Goal: Task Accomplishment & Management: Manage account settings

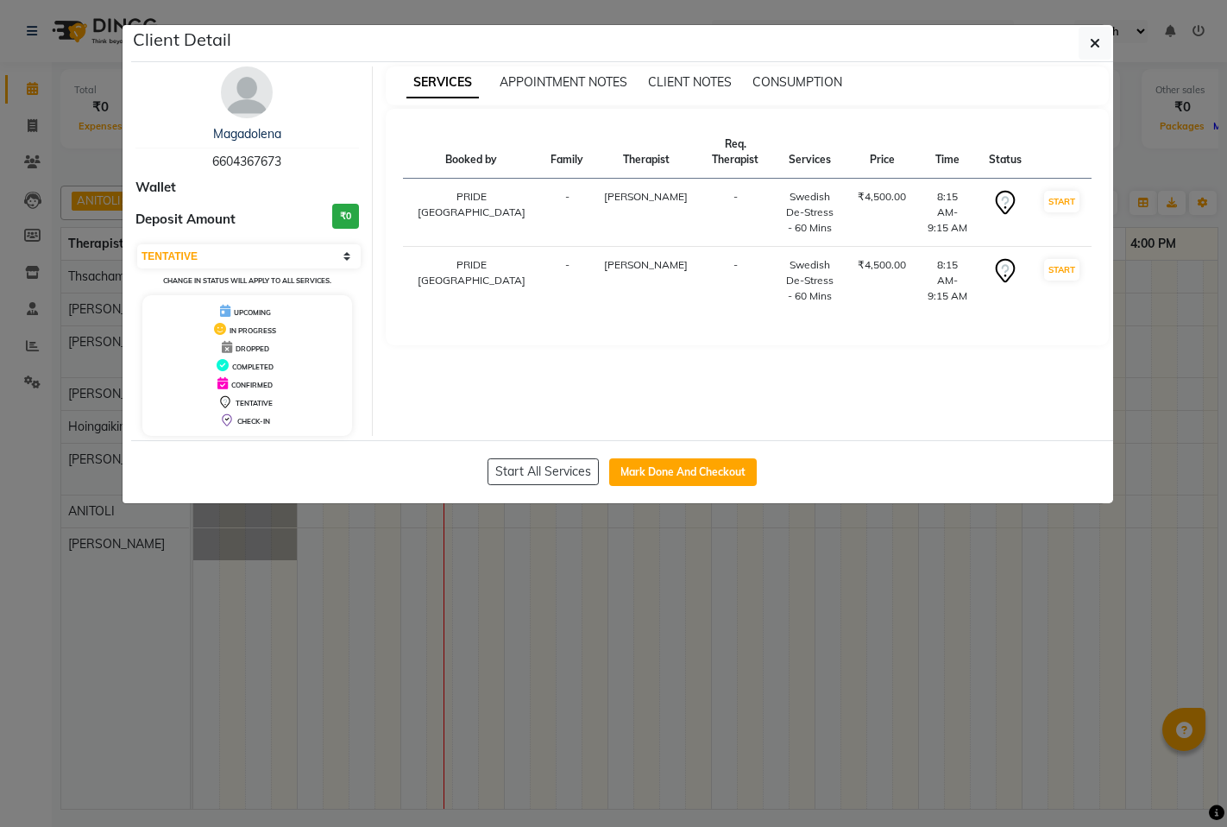
select select "7"
click at [1098, 47] on icon "button" at bounding box center [1095, 43] width 10 height 14
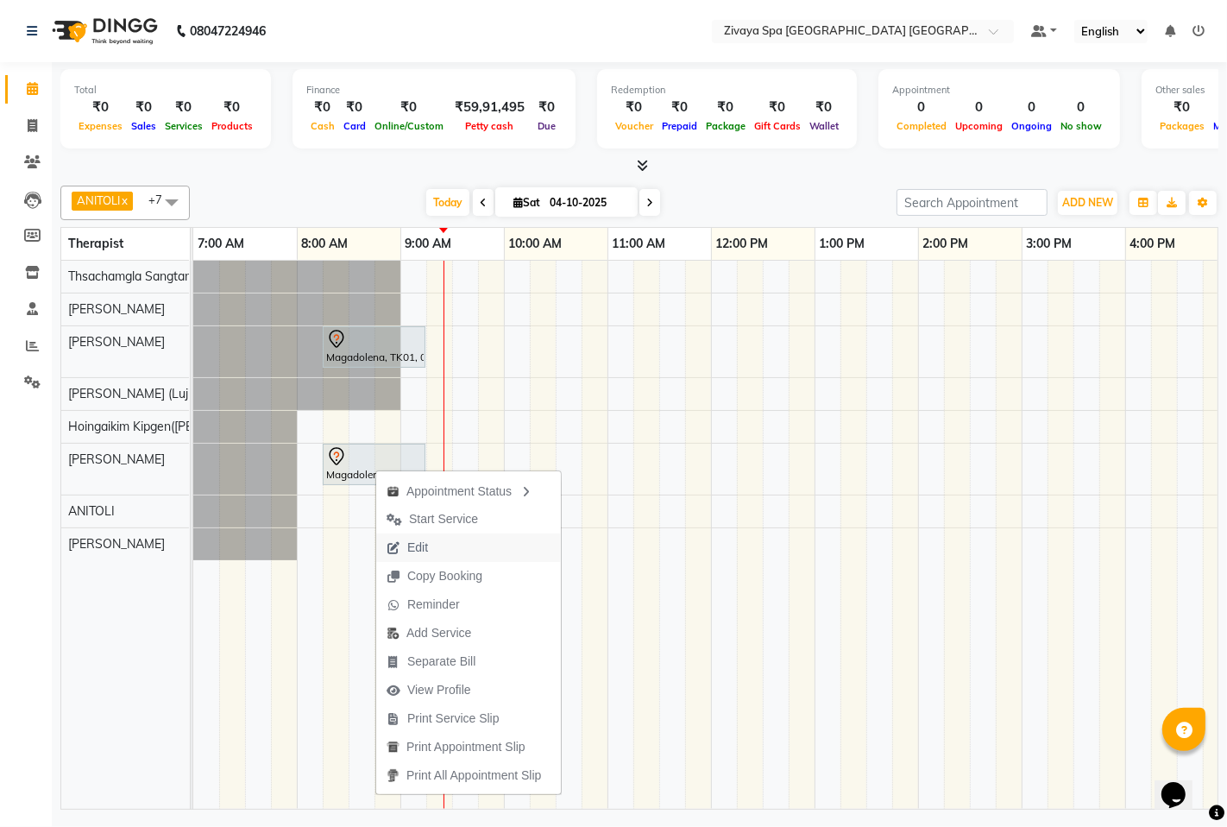
click at [419, 552] on span "Edit" at bounding box center [417, 547] width 21 height 18
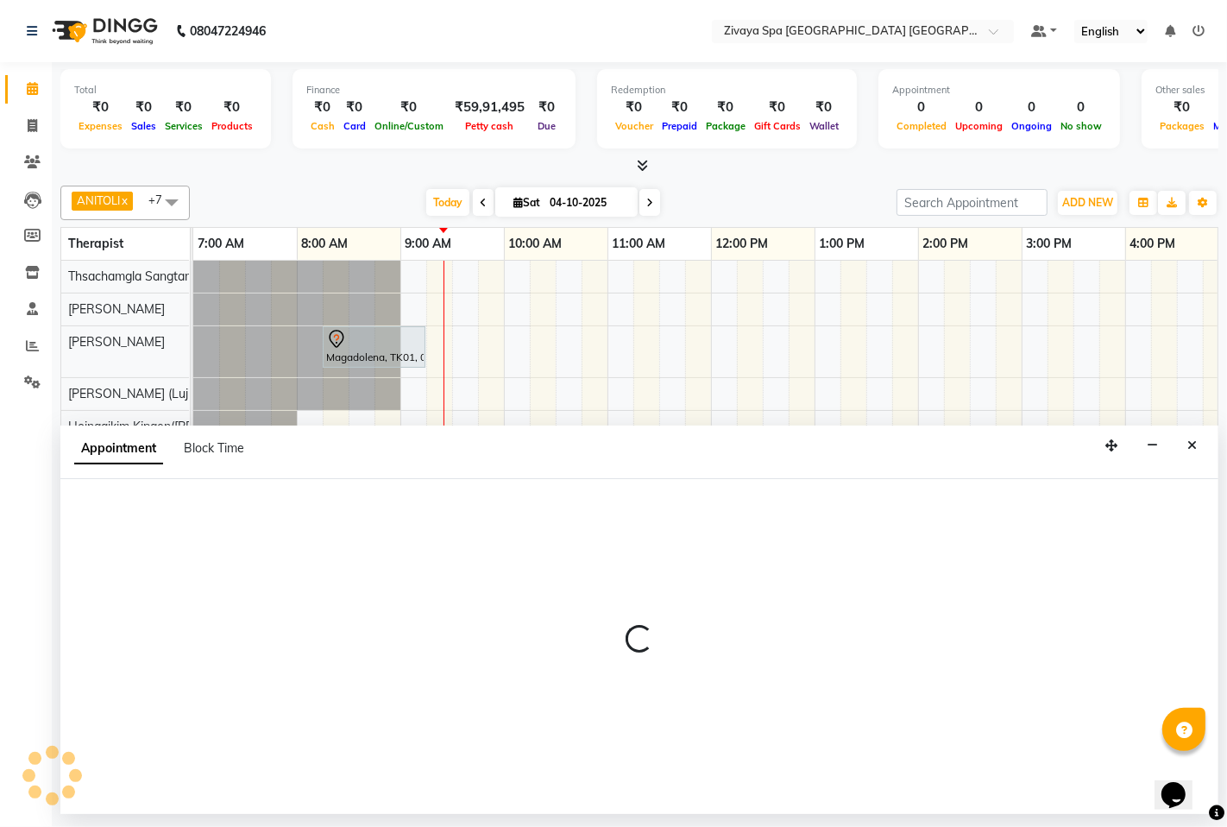
select select "tentative"
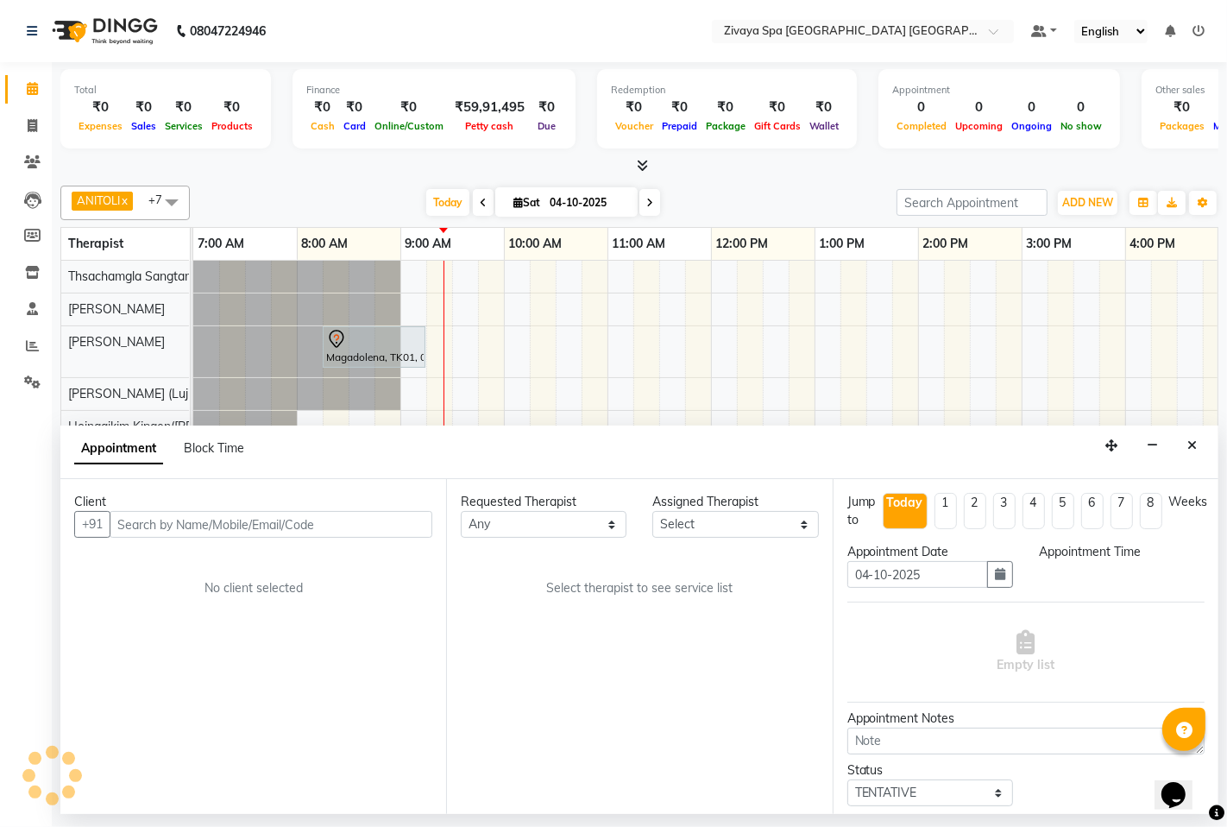
select select "495"
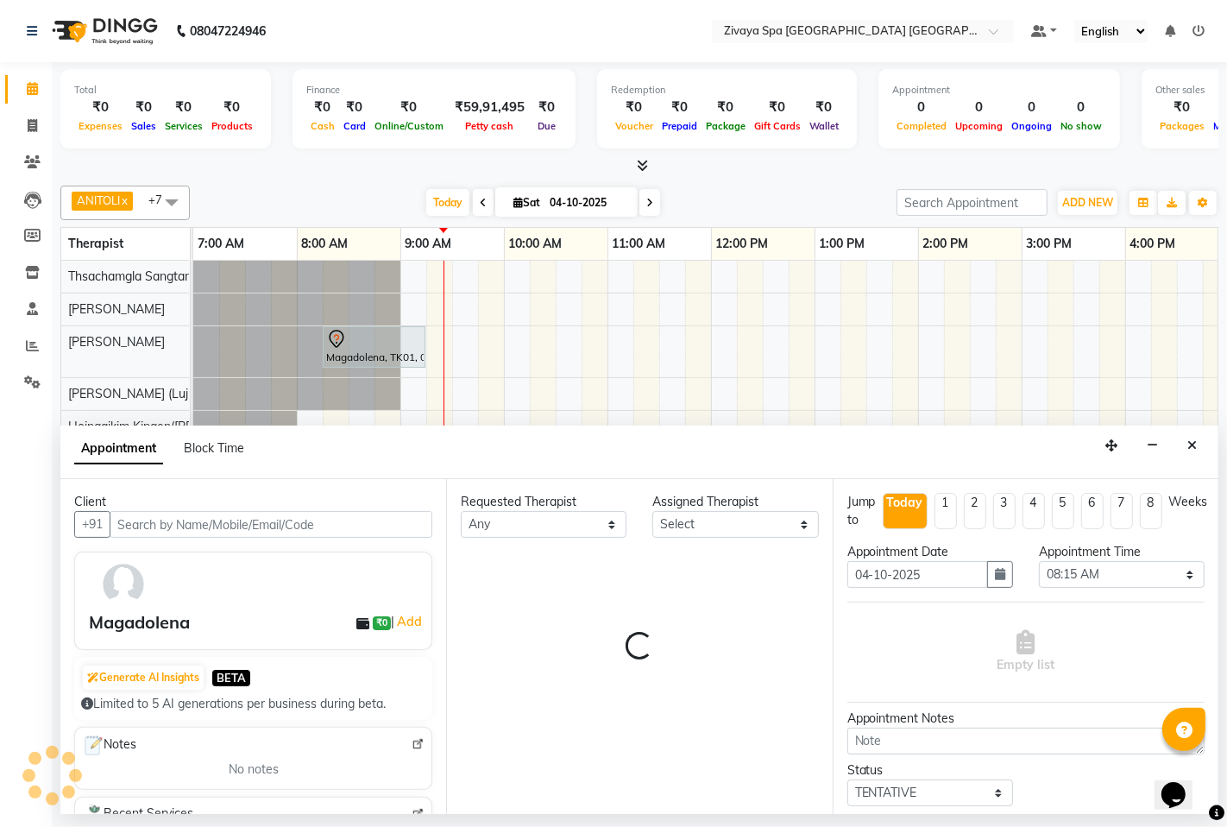
select select "58747"
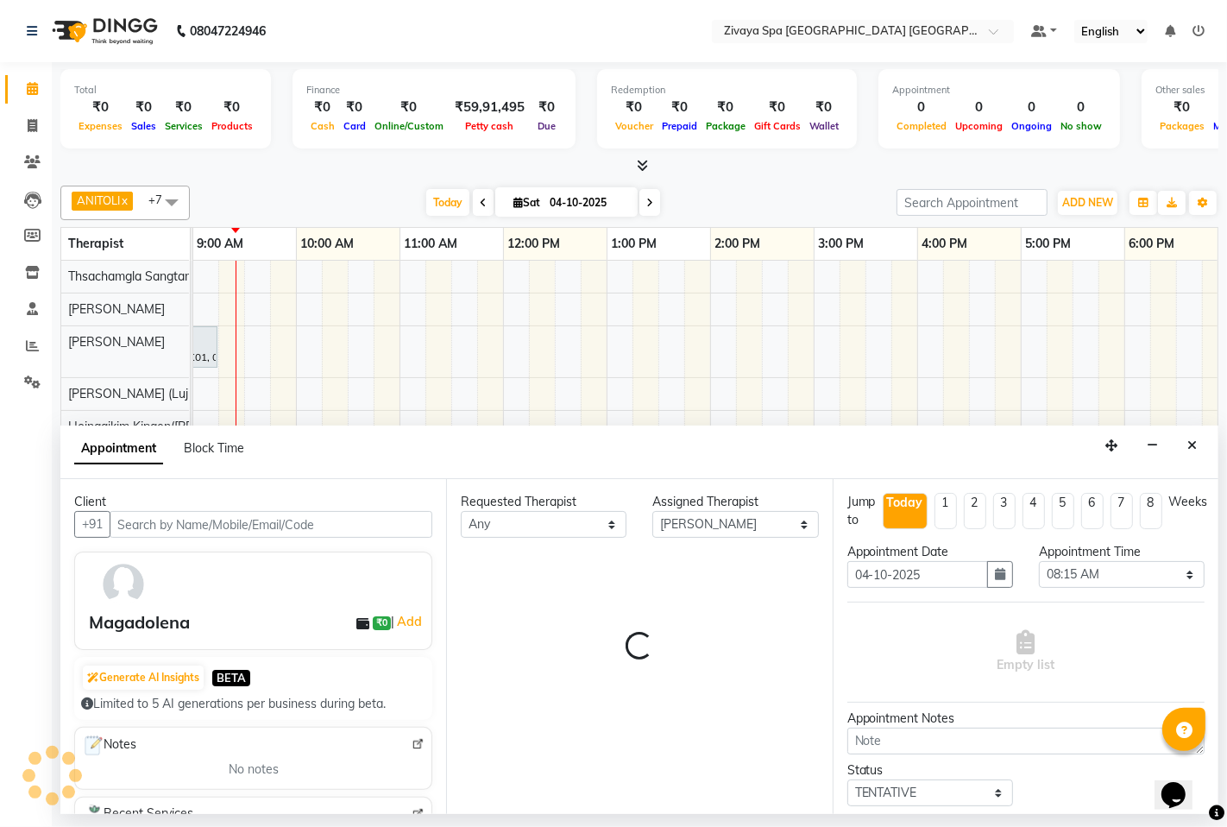
select select "3235"
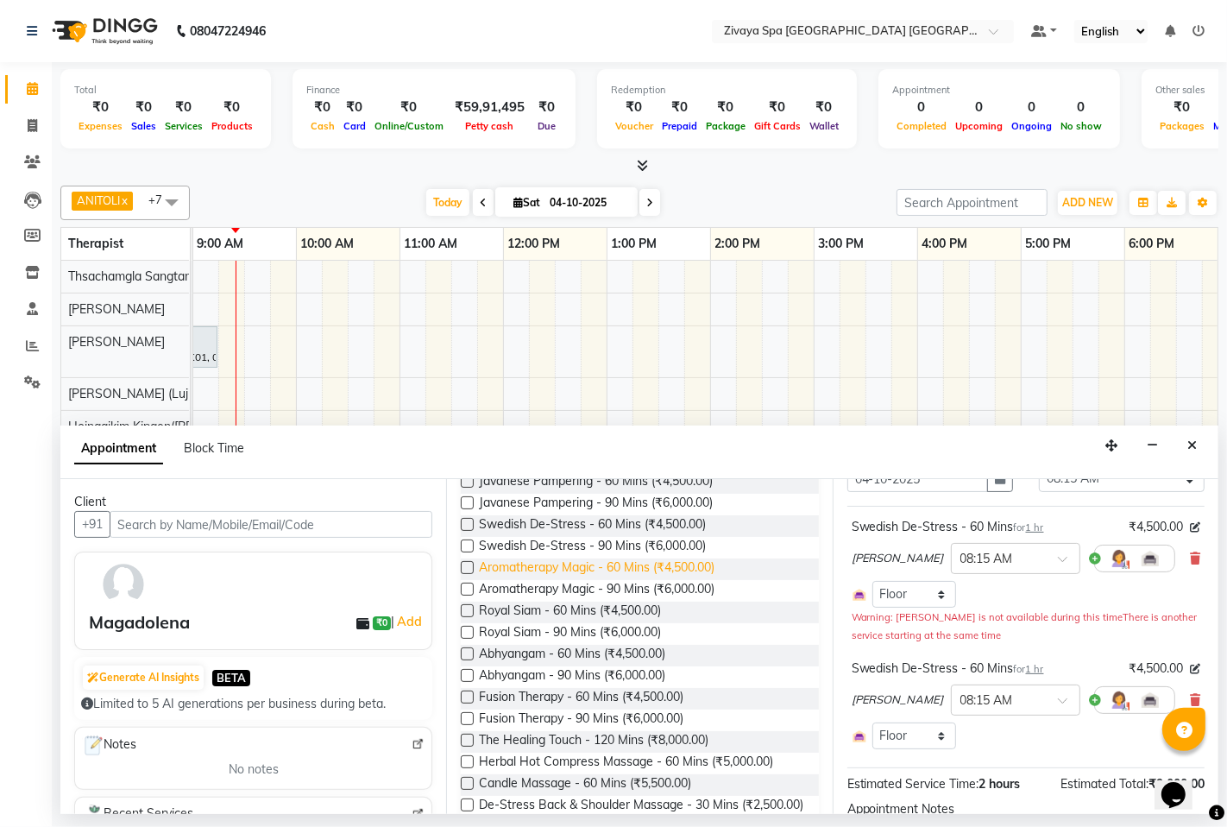
scroll to position [287, 0]
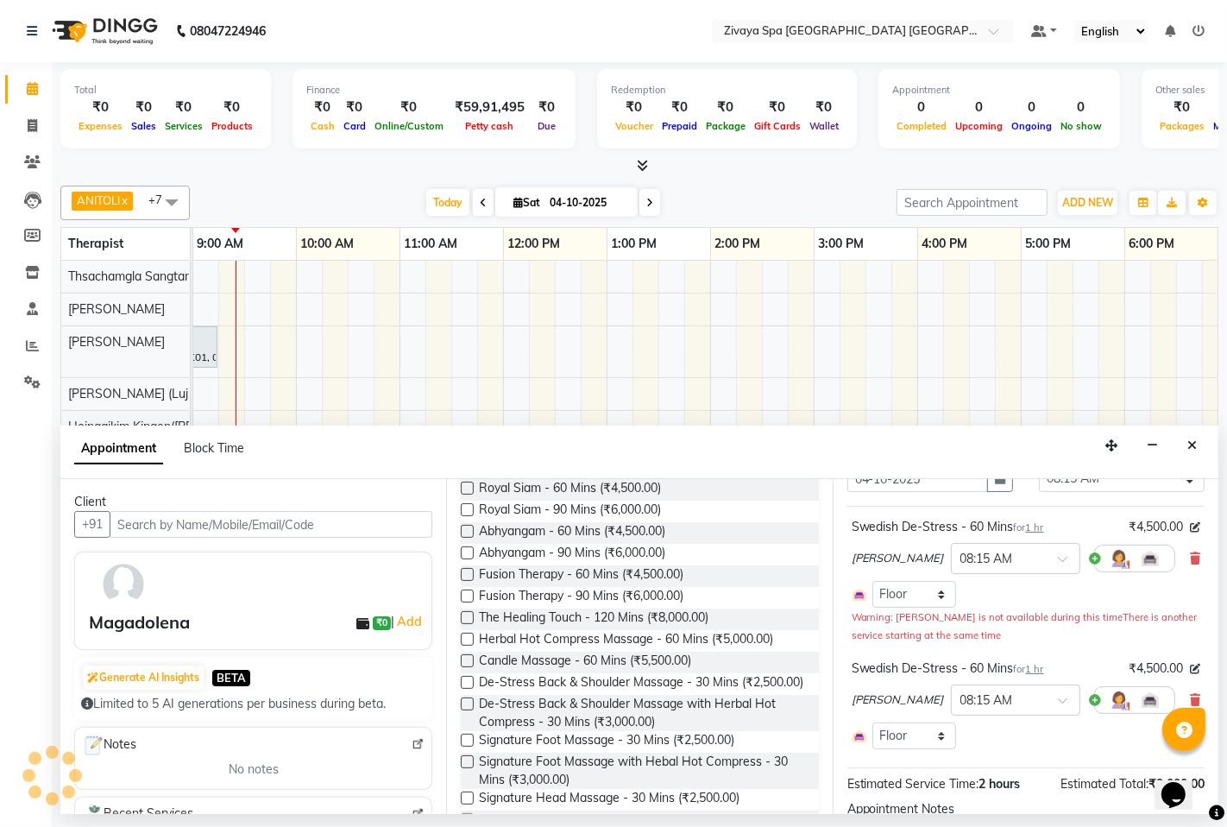
click at [469, 768] on label at bounding box center [467, 761] width 13 height 13
click at [469, 769] on input "checkbox" at bounding box center [466, 763] width 11 height 11
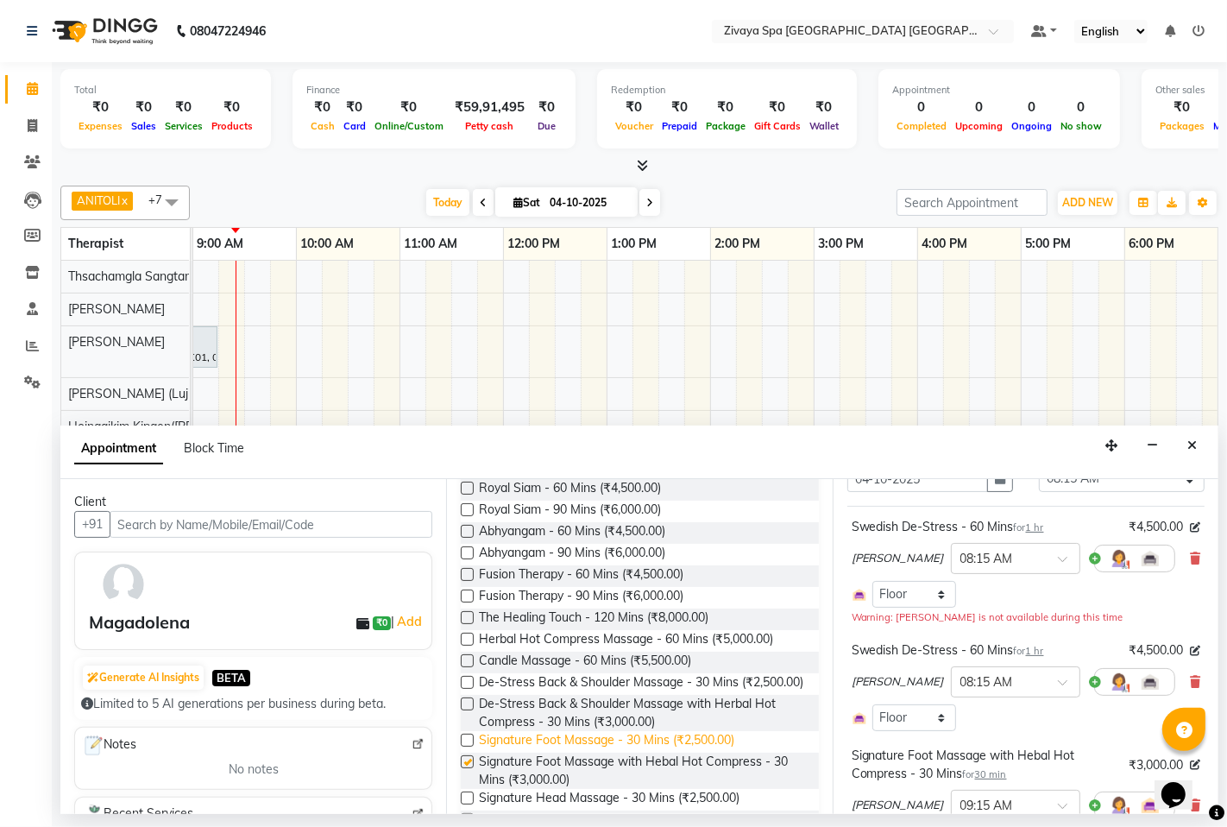
checkbox input "false"
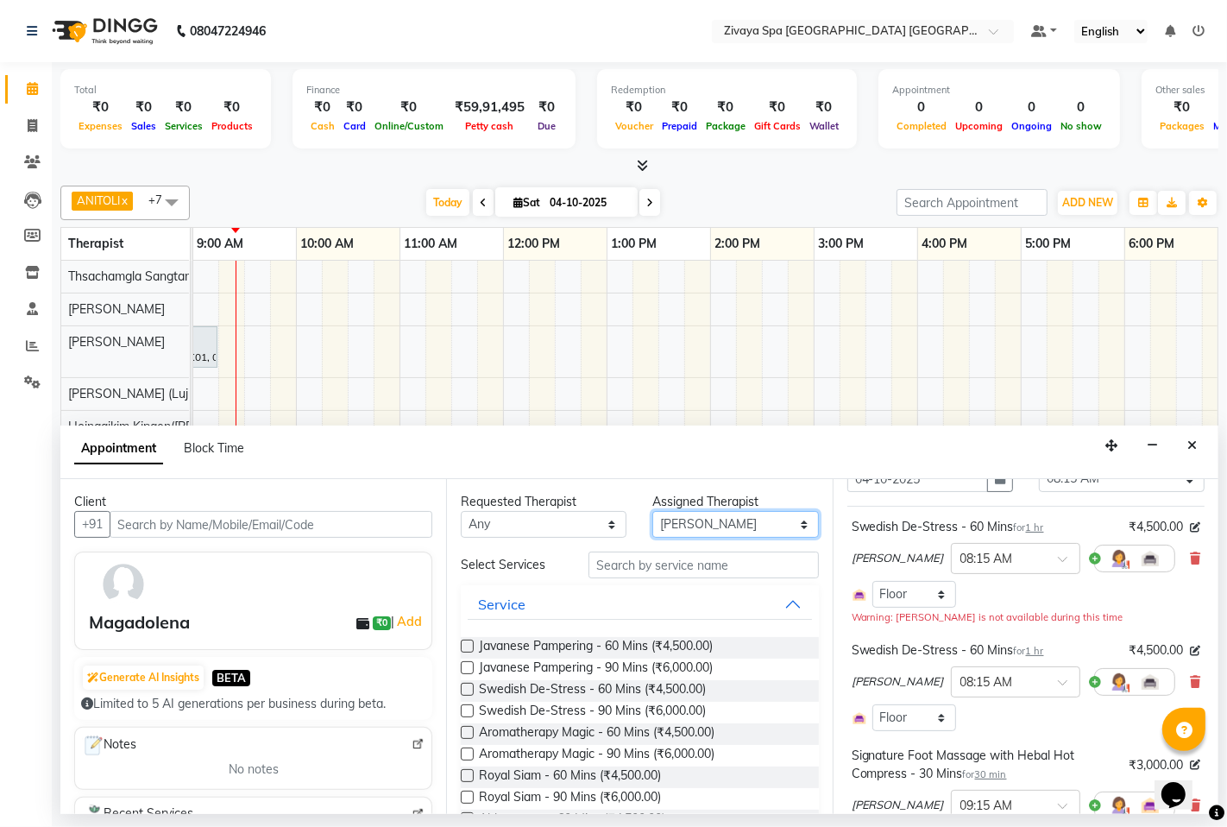
click at [719, 529] on select "Select Abin [PERSON_NAME]([PERSON_NAME]) [PERSON_NAME] ([PERSON_NAME]) [PERSON_…" at bounding box center [735, 524] width 166 height 27
select select "49491"
click at [652, 511] on select "Select Abin [PERSON_NAME]([PERSON_NAME]) [PERSON_NAME] ([PERSON_NAME]) [PERSON_…" at bounding box center [735, 524] width 166 height 27
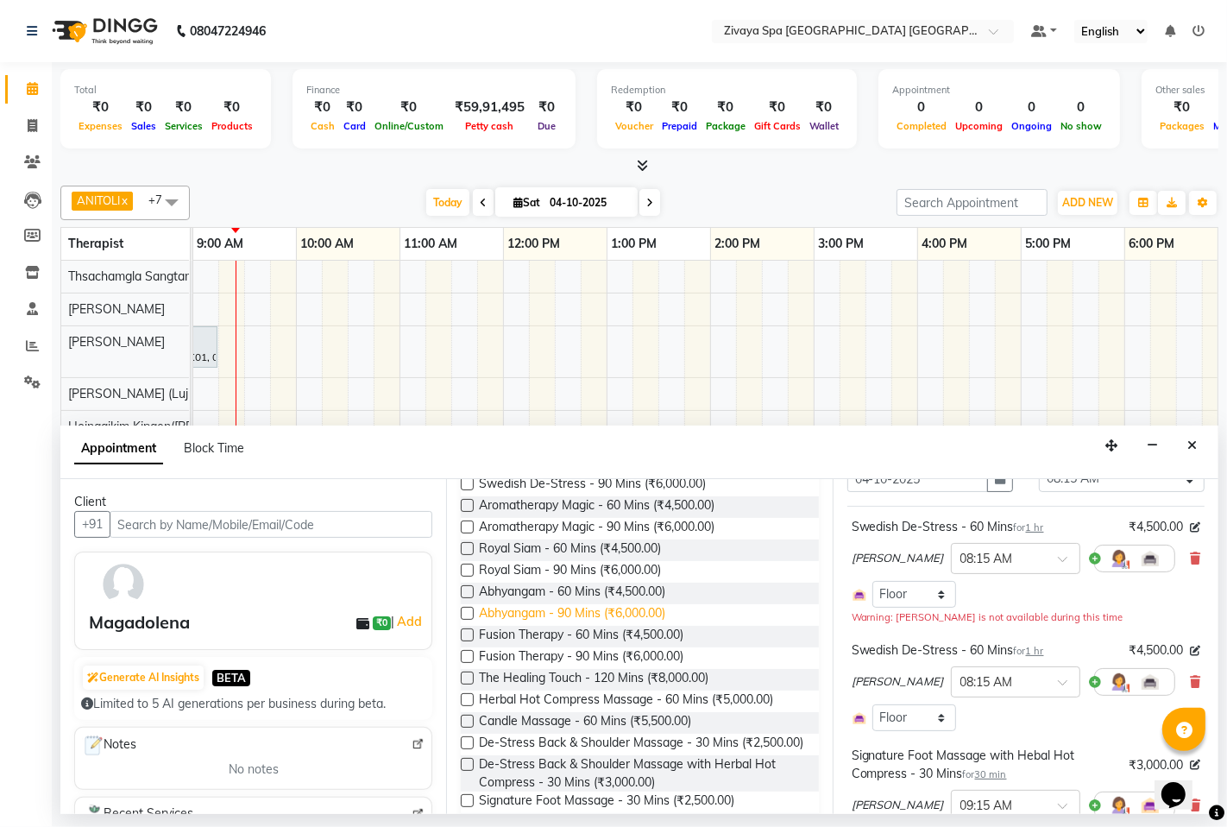
scroll to position [383, 0]
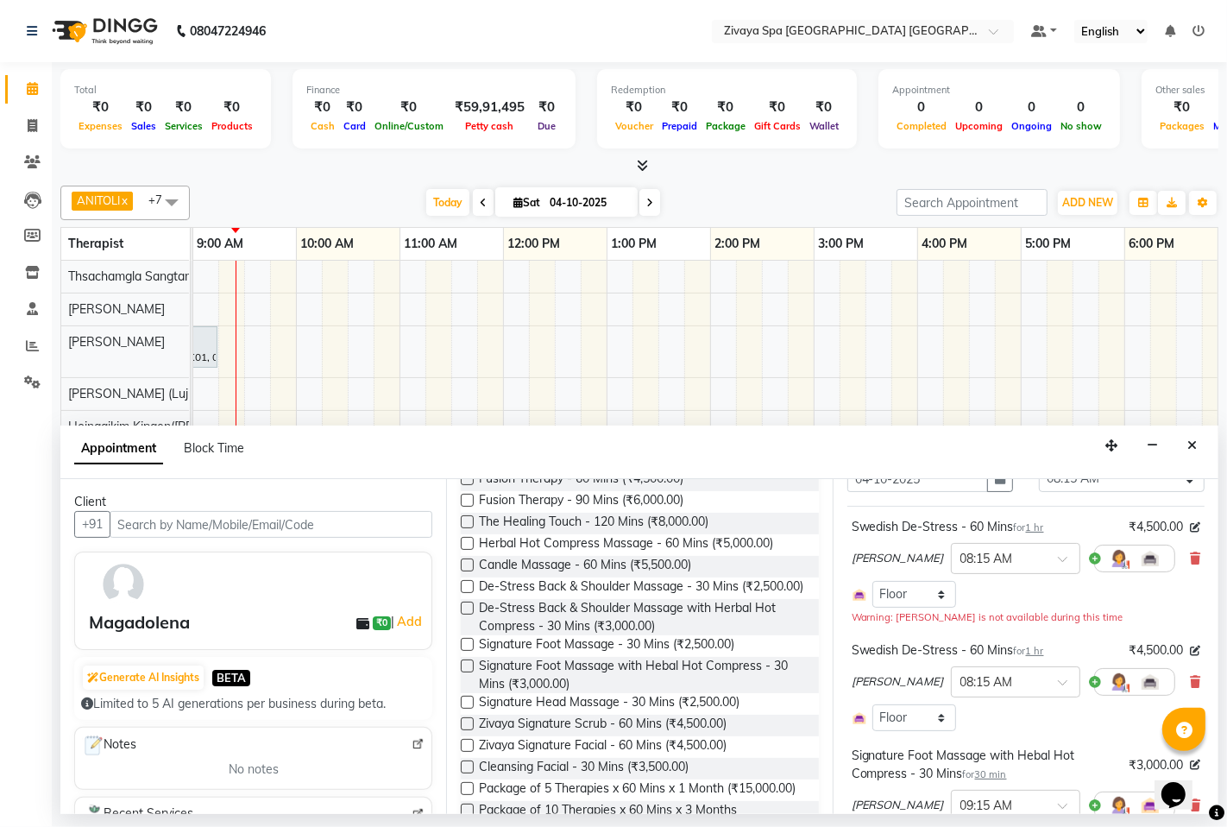
click at [466, 672] on label at bounding box center [467, 665] width 13 height 13
click at [466, 673] on input "checkbox" at bounding box center [466, 667] width 11 height 11
checkbox input "false"
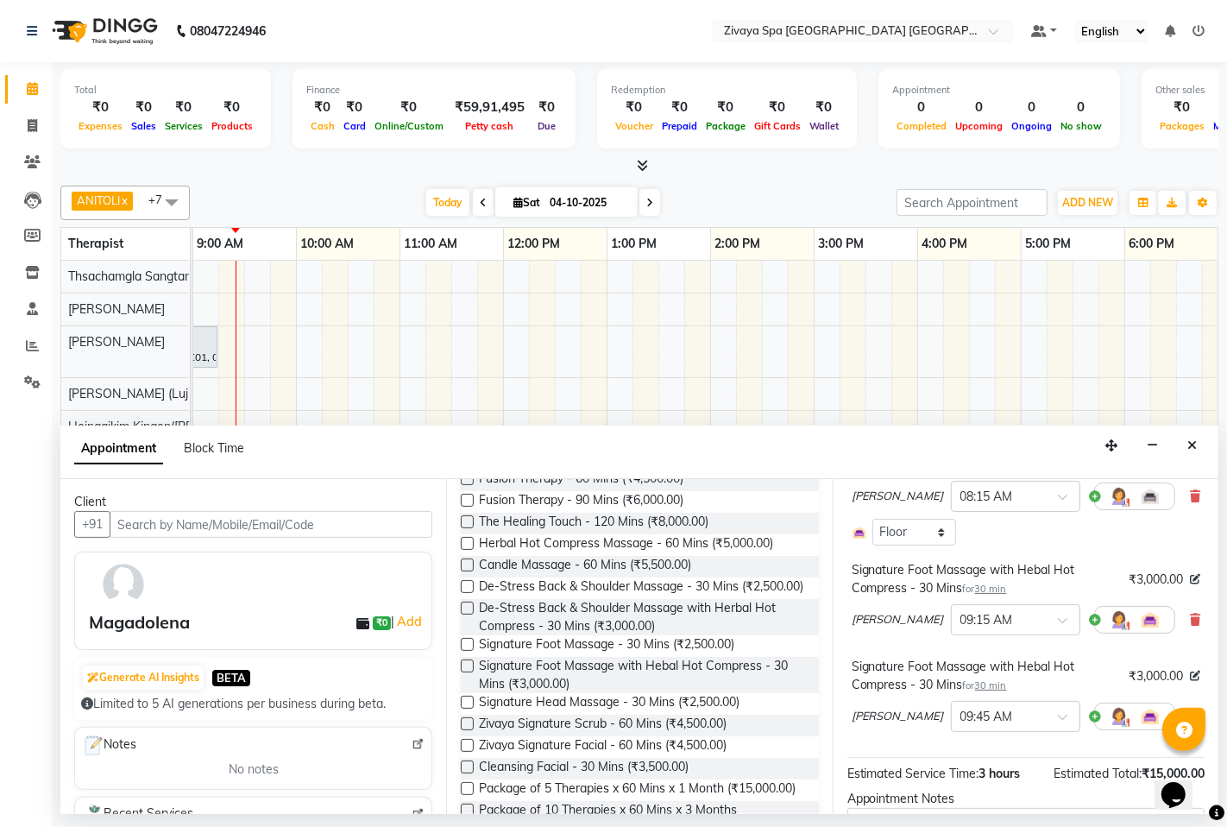
scroll to position [287, 0]
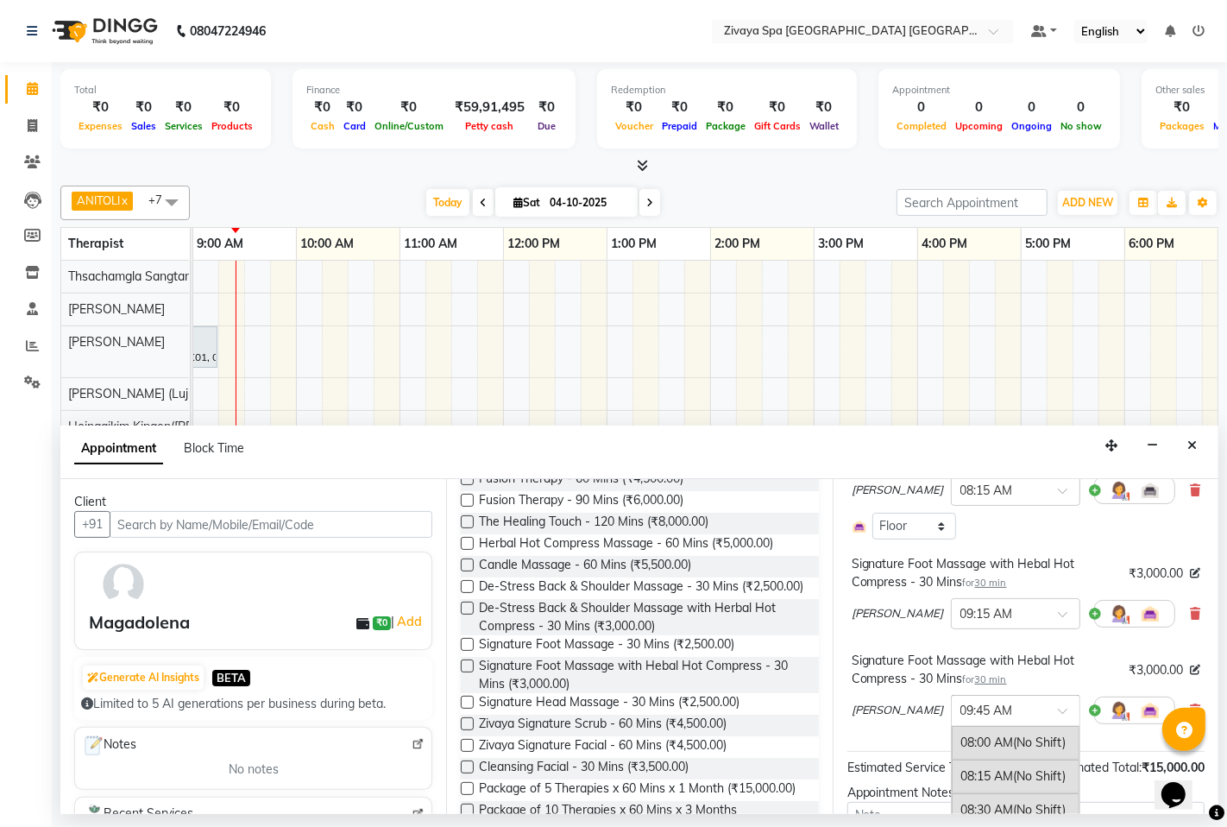
click at [960, 702] on input "text" at bounding box center [998, 709] width 76 height 18
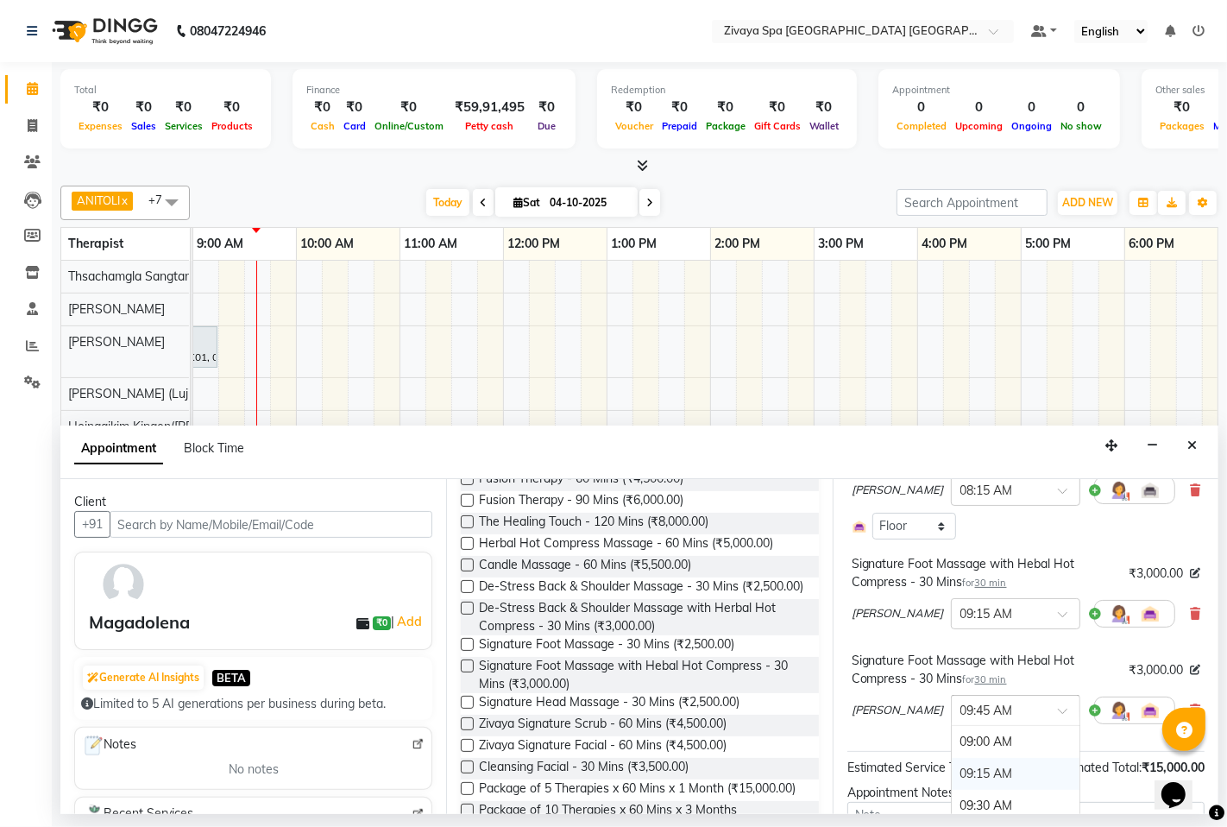
click at [952, 773] on div "09:15 AM" at bounding box center [1016, 774] width 128 height 32
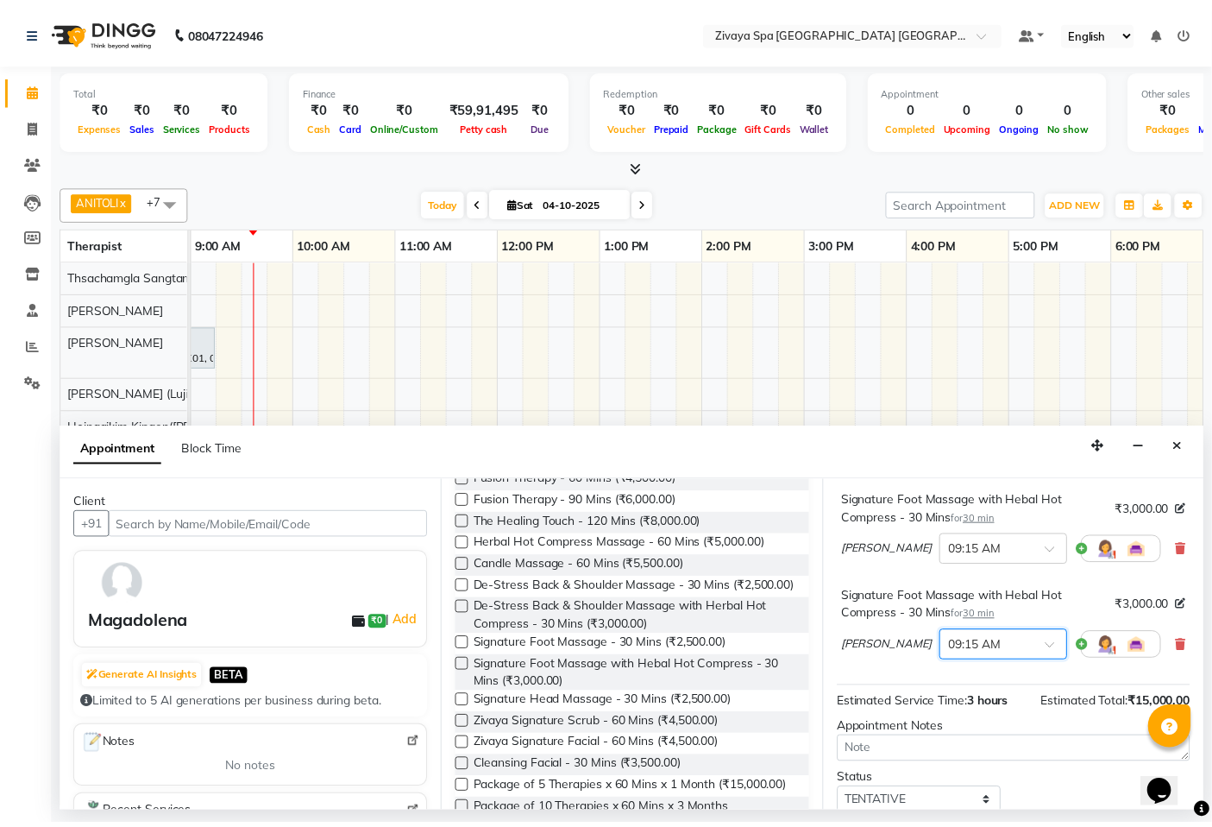
scroll to position [430, 0]
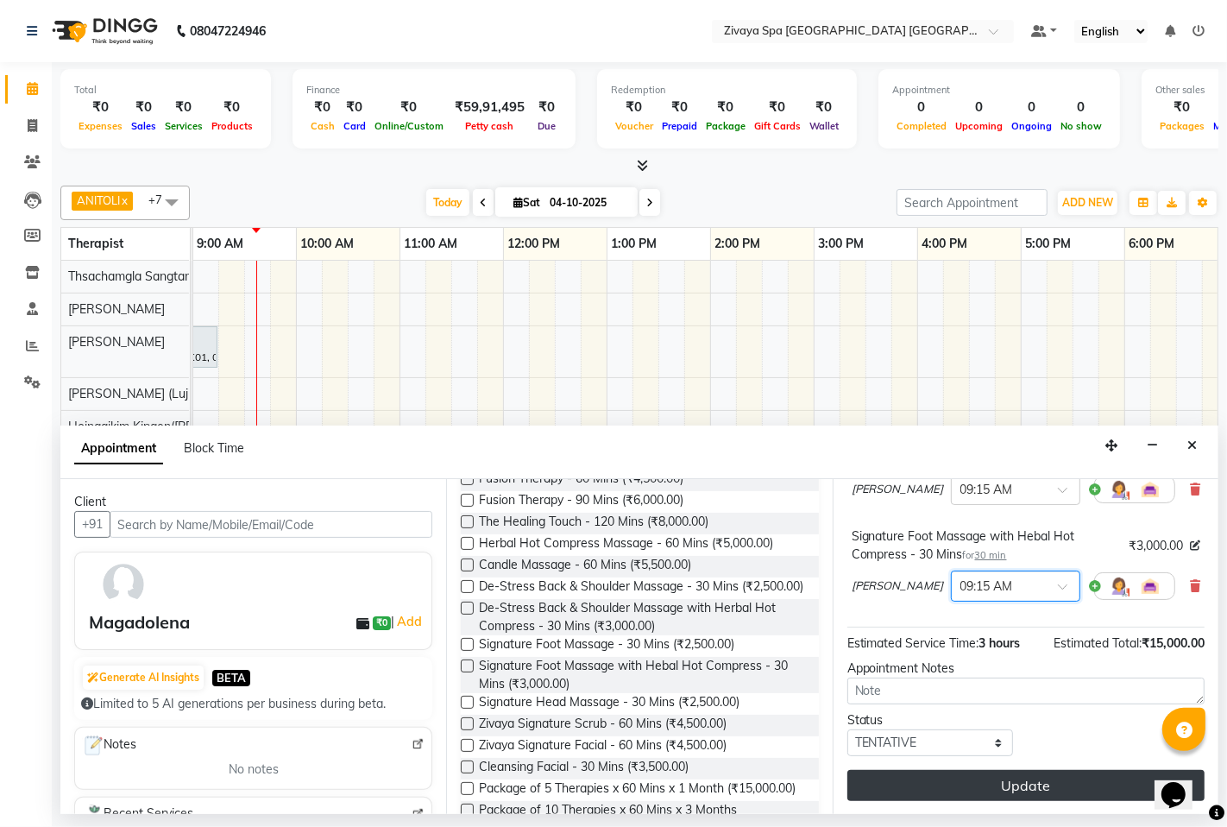
click at [1016, 788] on button "Update" at bounding box center [1025, 785] width 357 height 31
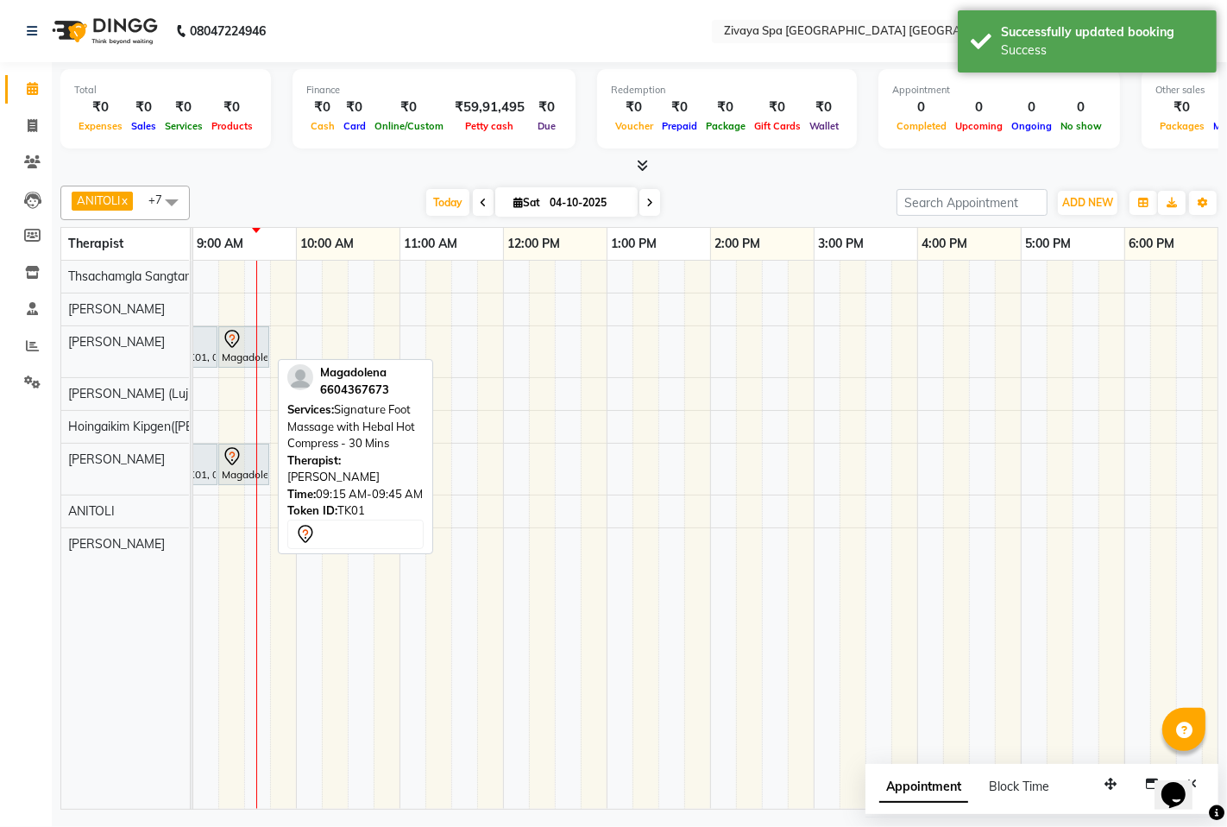
click at [218, 356] on link "Magadolena, TK01, 09:15 AM-09:45 AM, Signature Foot Massage with Hebal Hot Comp…" at bounding box center [243, 346] width 51 height 41
select select "7"
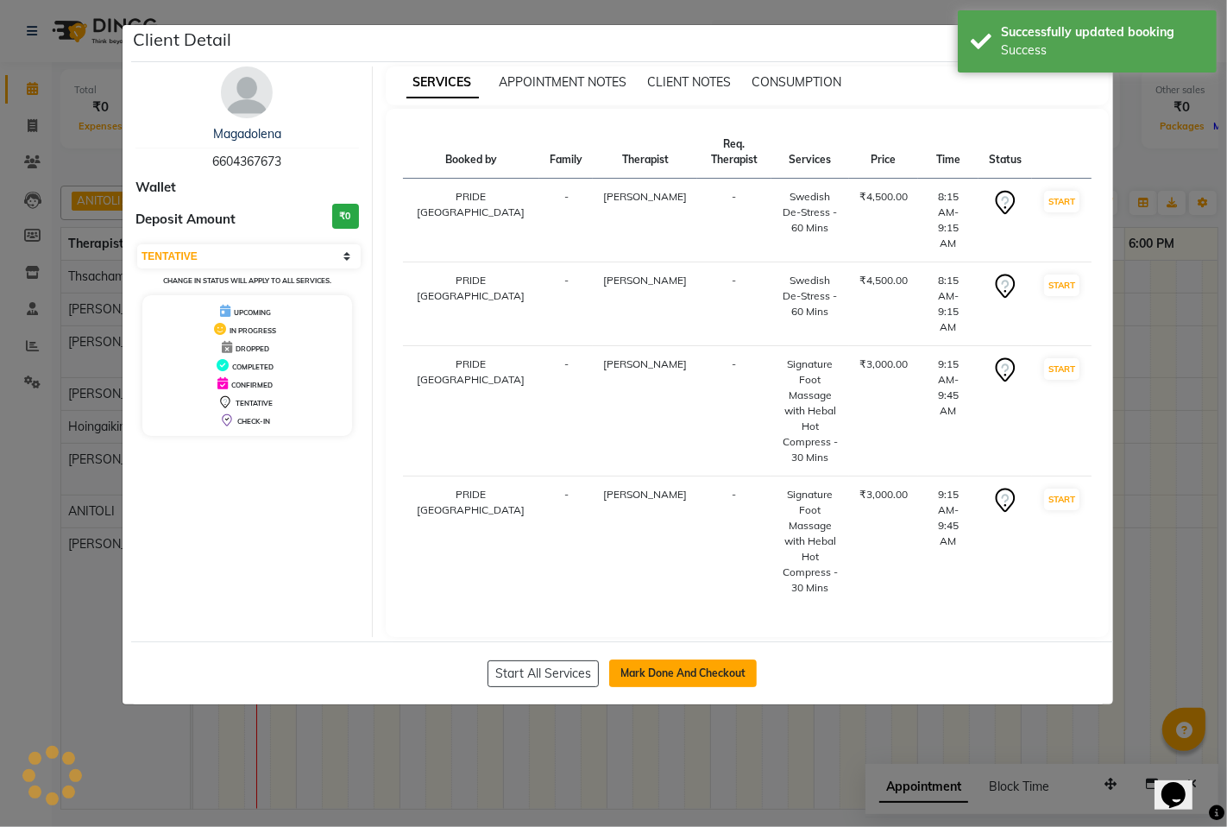
click at [684, 659] on button "Mark Done And Checkout" at bounding box center [683, 673] width 148 height 28
select select "service"
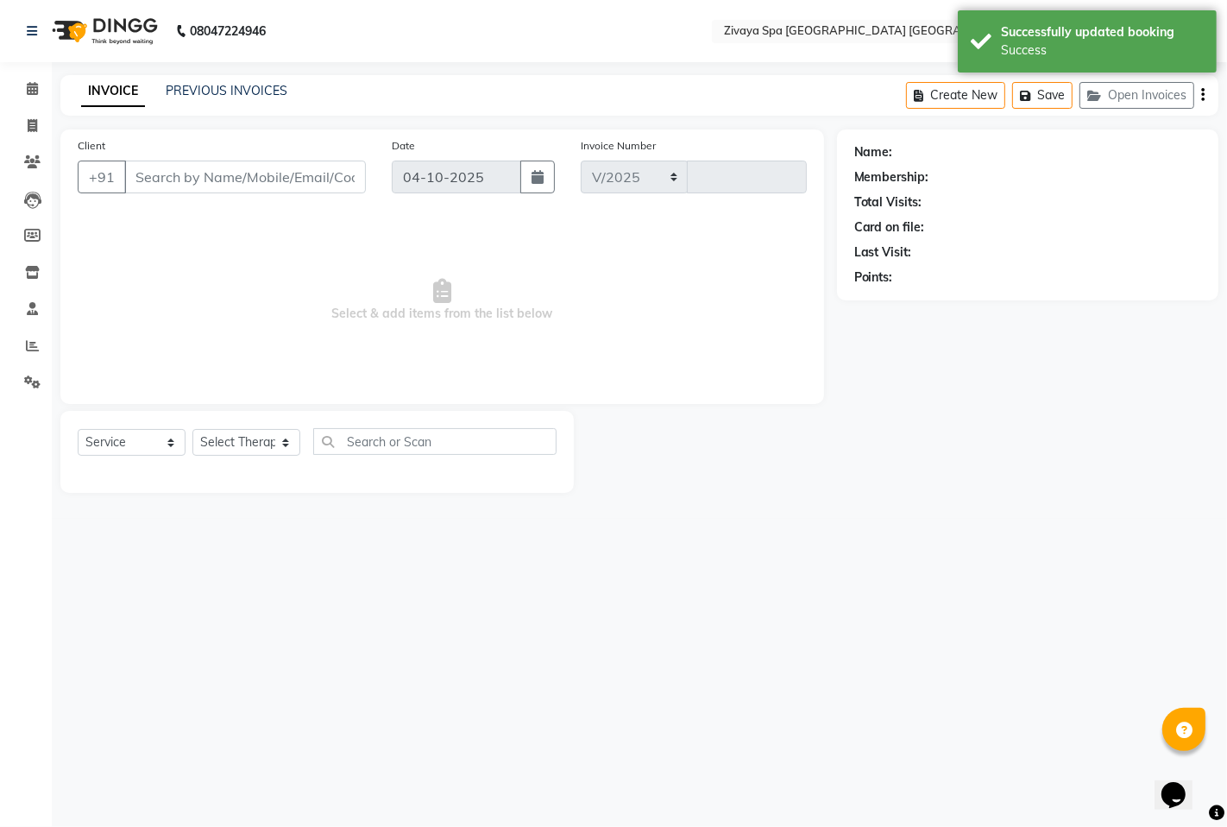
select select "6501"
type input "1818"
type input "6604367673"
select select "49491"
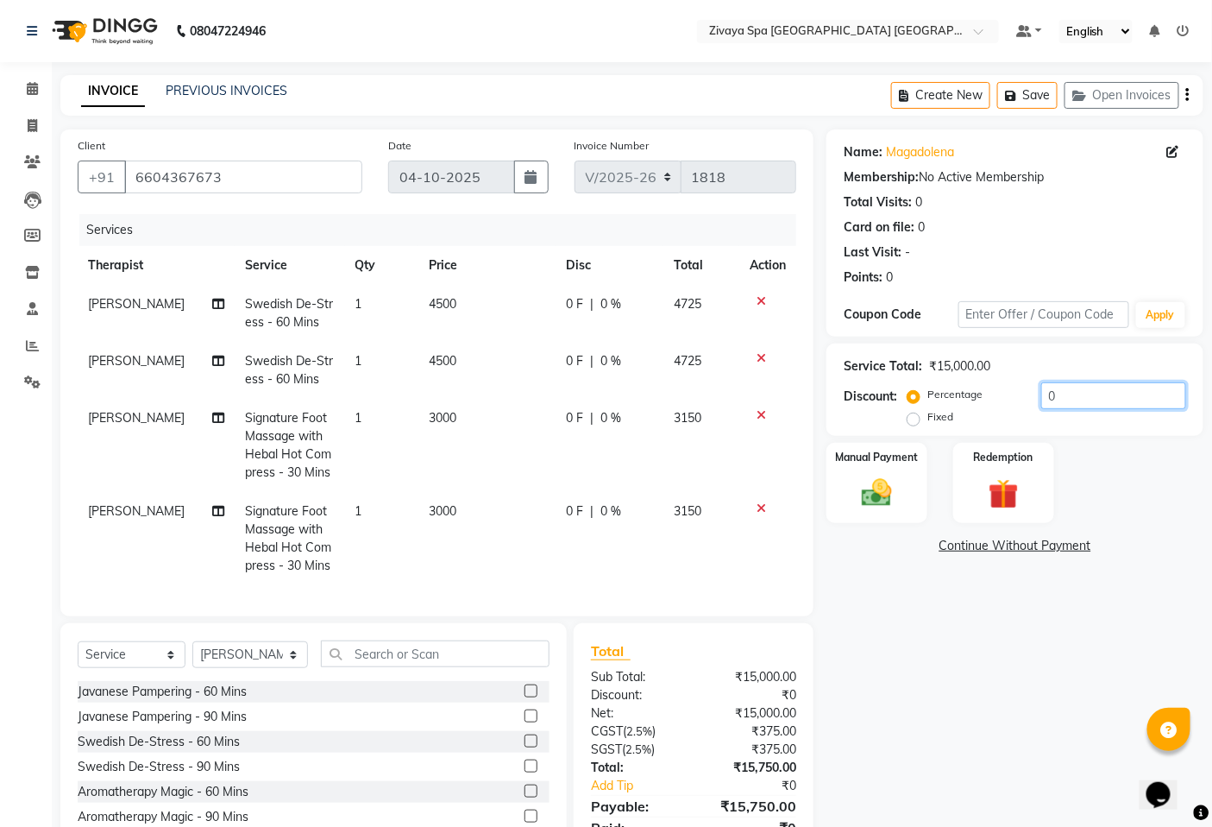
click at [1050, 393] on input "0" at bounding box center [1114, 395] width 145 height 27
type input "1"
click at [928, 419] on label "Fixed" at bounding box center [941, 417] width 26 height 16
click at [916, 419] on input "Fixed" at bounding box center [917, 417] width 12 height 12
radio input "true"
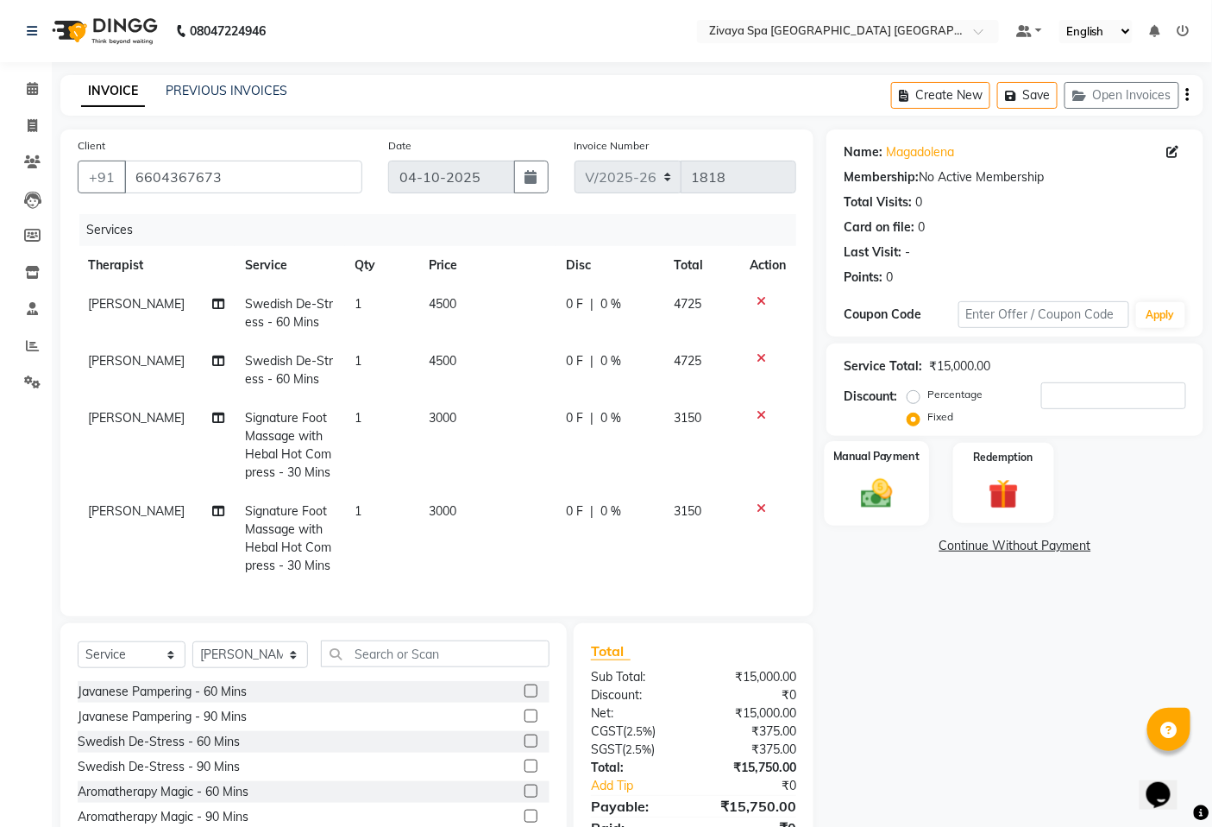
click at [863, 499] on img at bounding box center [878, 493] width 52 height 36
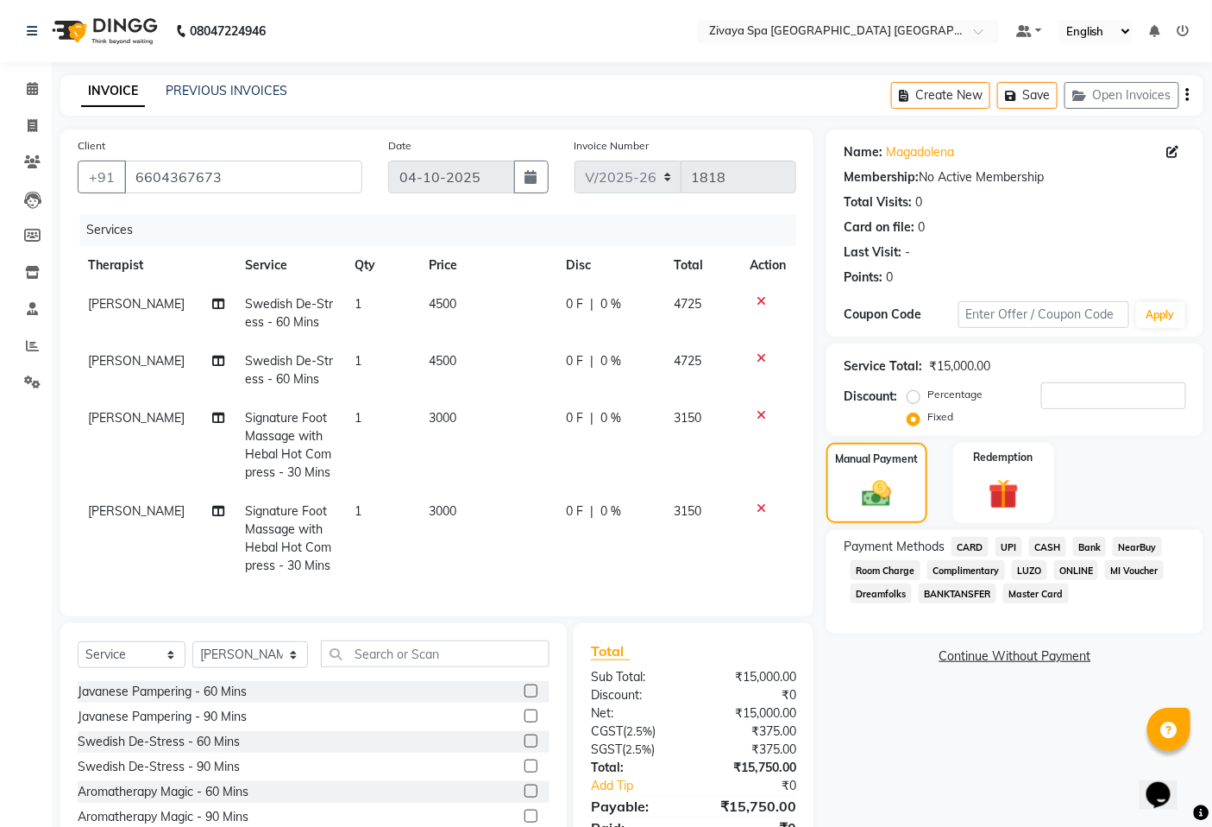
click at [973, 546] on span "CARD" at bounding box center [970, 547] width 37 height 20
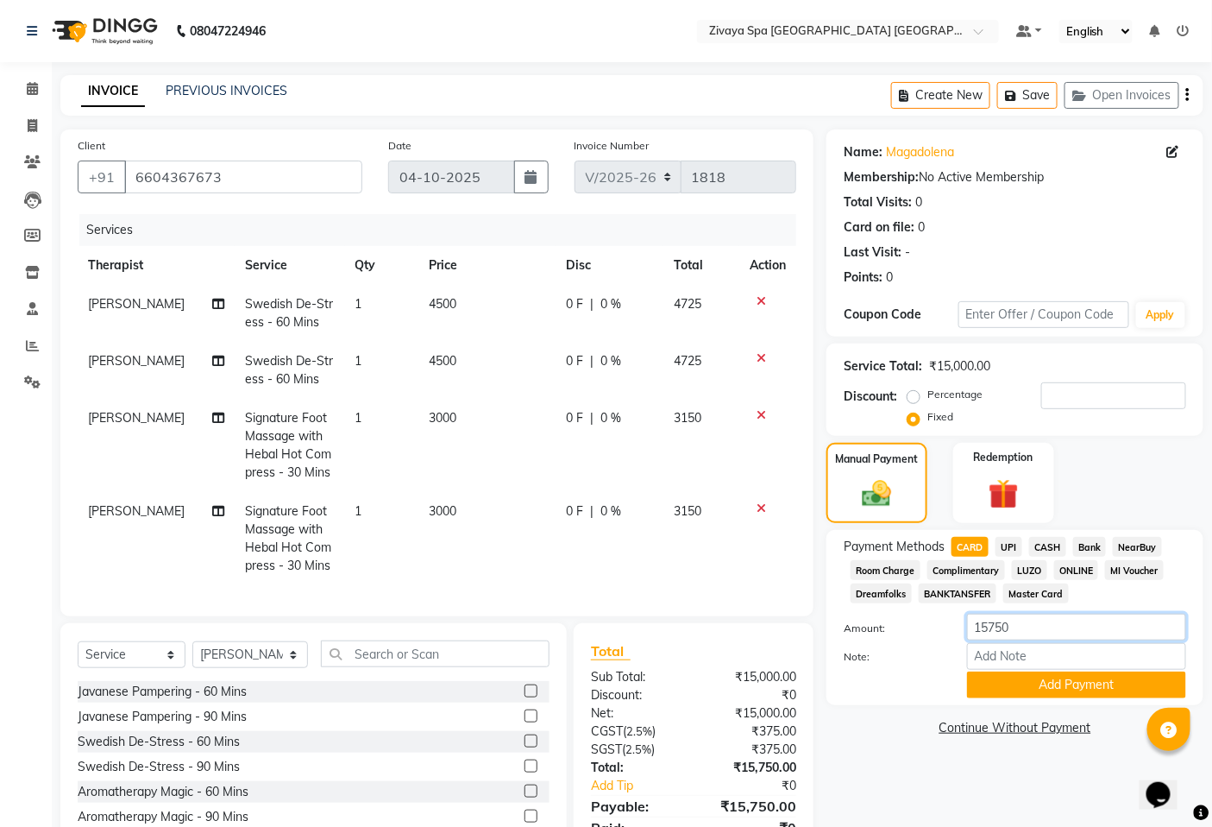
drag, startPoint x: 1024, startPoint y: 633, endPoint x: 975, endPoint y: 622, distance: 50.4
click at [975, 622] on input "15750" at bounding box center [1076, 627] width 219 height 27
type input "8032"
click at [1062, 682] on button "Add Payment" at bounding box center [1076, 684] width 219 height 27
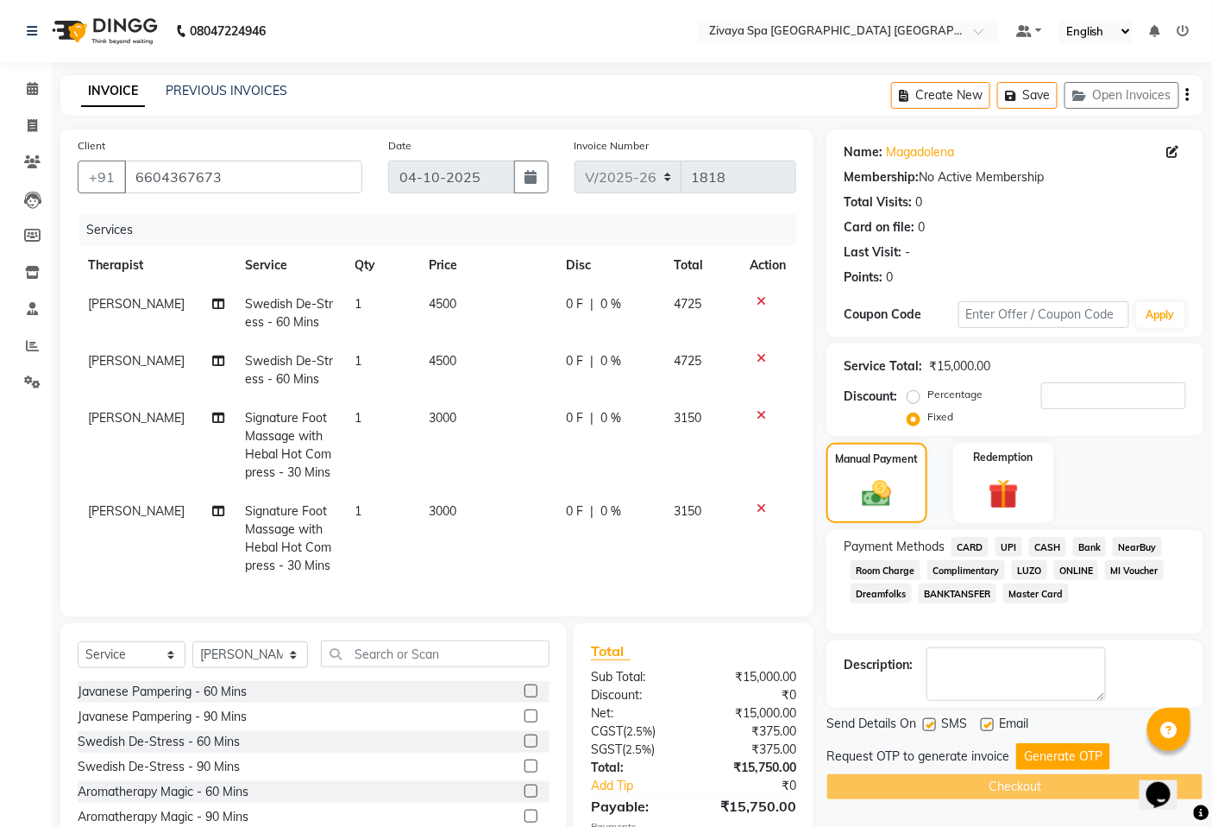
click at [1042, 547] on span "CASH" at bounding box center [1047, 547] width 37 height 20
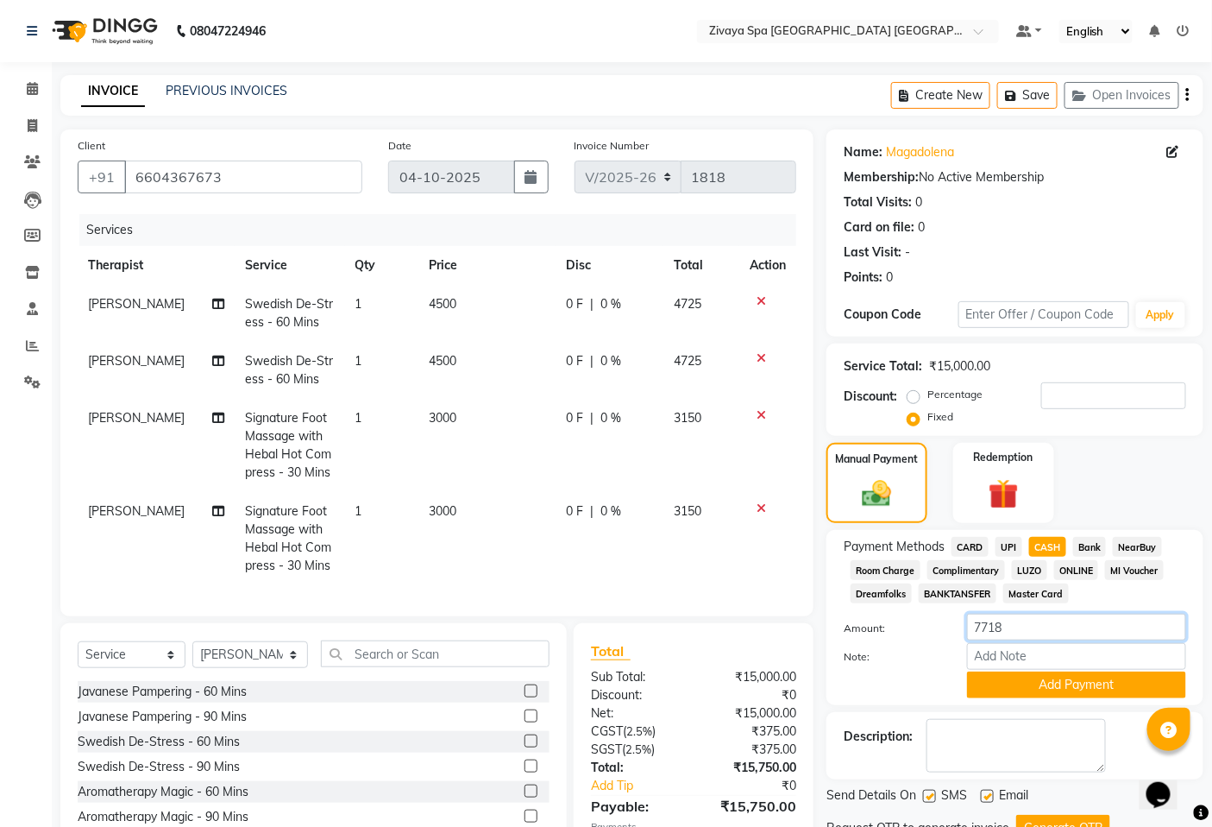
click at [1031, 636] on input "7718" at bounding box center [1076, 627] width 219 height 27
drag, startPoint x: 1031, startPoint y: 636, endPoint x: 964, endPoint y: 633, distance: 67.4
click at [964, 633] on div "7718" at bounding box center [1076, 627] width 245 height 27
type input "6300"
click at [1083, 692] on button "Add Payment" at bounding box center [1076, 684] width 219 height 27
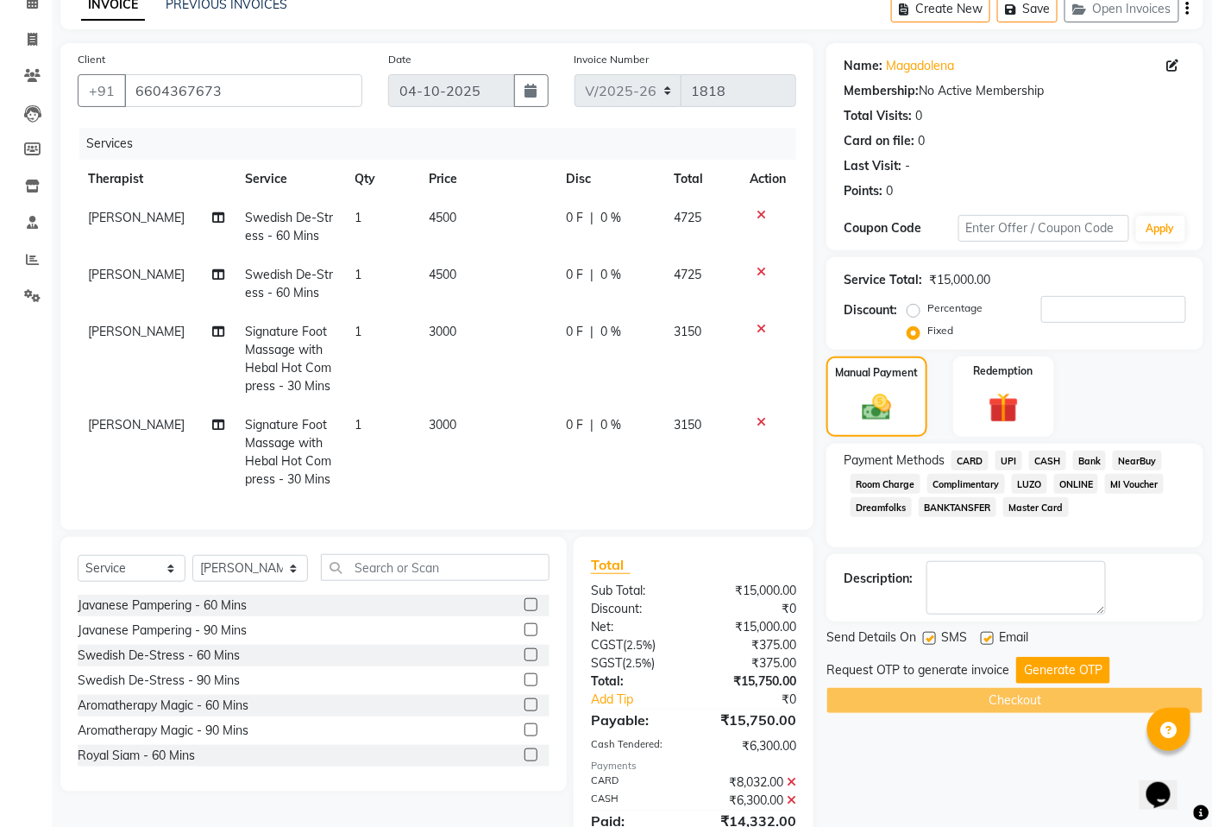
scroll to position [168, 0]
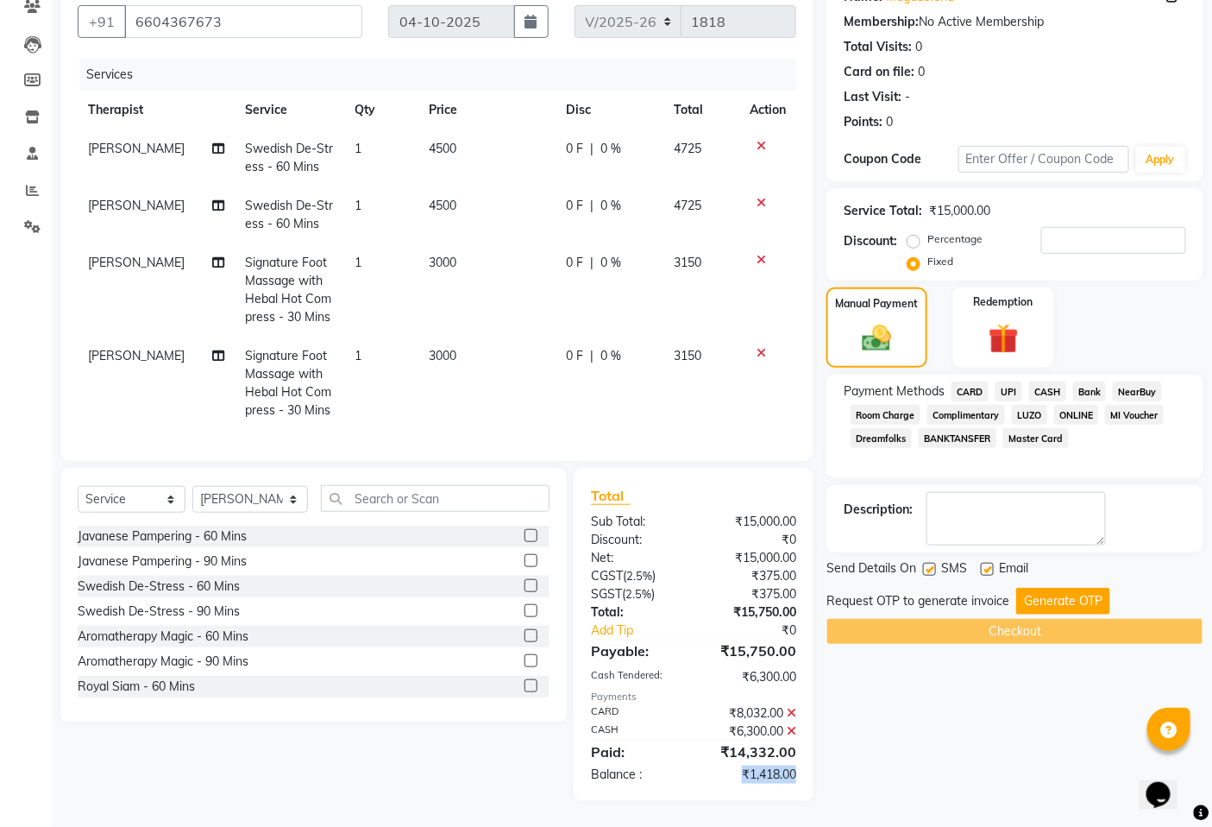
drag, startPoint x: 734, startPoint y: 775, endPoint x: 801, endPoint y: 777, distance: 66.5
click at [801, 777] on div "₹1,418.00" at bounding box center [752, 774] width 116 height 18
copy div "₹1,418.00"
click at [1088, 231] on input "number" at bounding box center [1114, 240] width 145 height 27
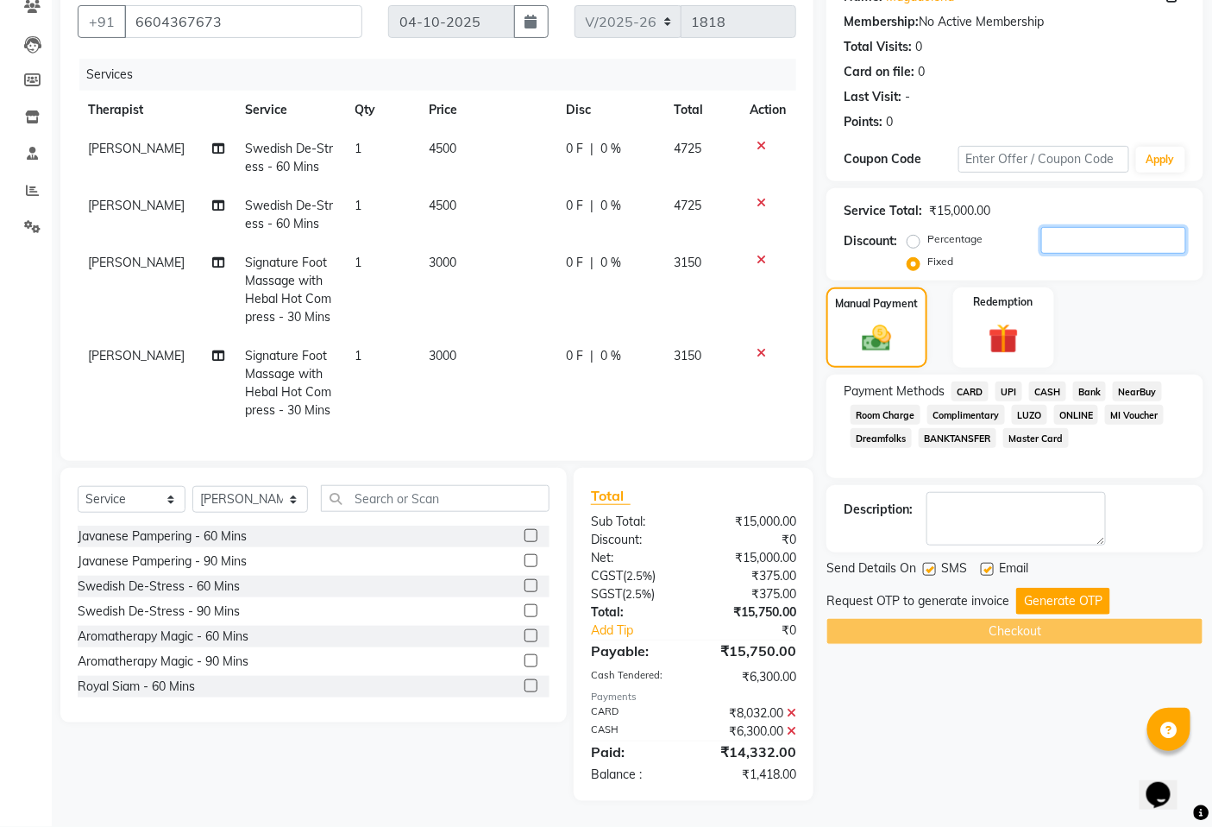
paste input "1418.00"
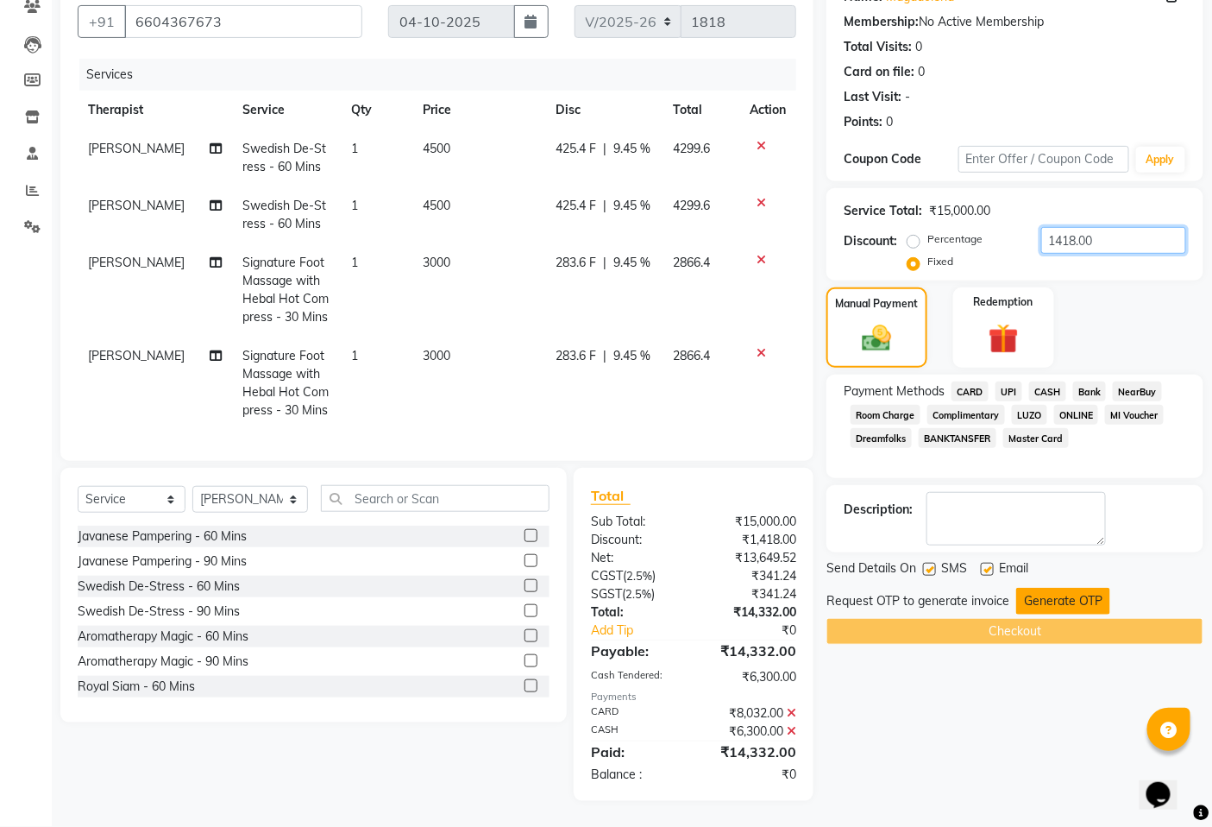
type input "1418.00"
click at [1054, 591] on button "Generate OTP" at bounding box center [1063, 601] width 94 height 27
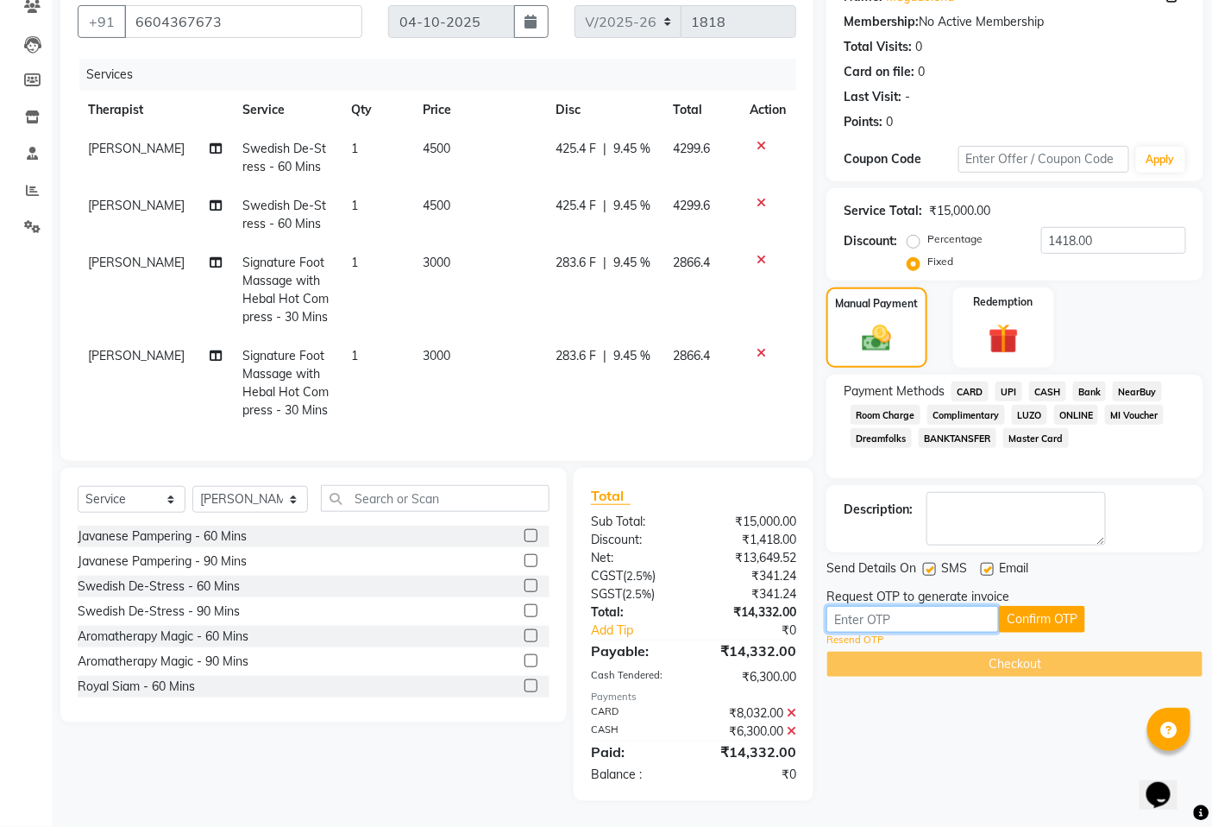
click at [903, 611] on input "text" at bounding box center [913, 619] width 173 height 27
type input "8839"
click at [1029, 606] on button "Confirm OTP" at bounding box center [1042, 619] width 86 height 27
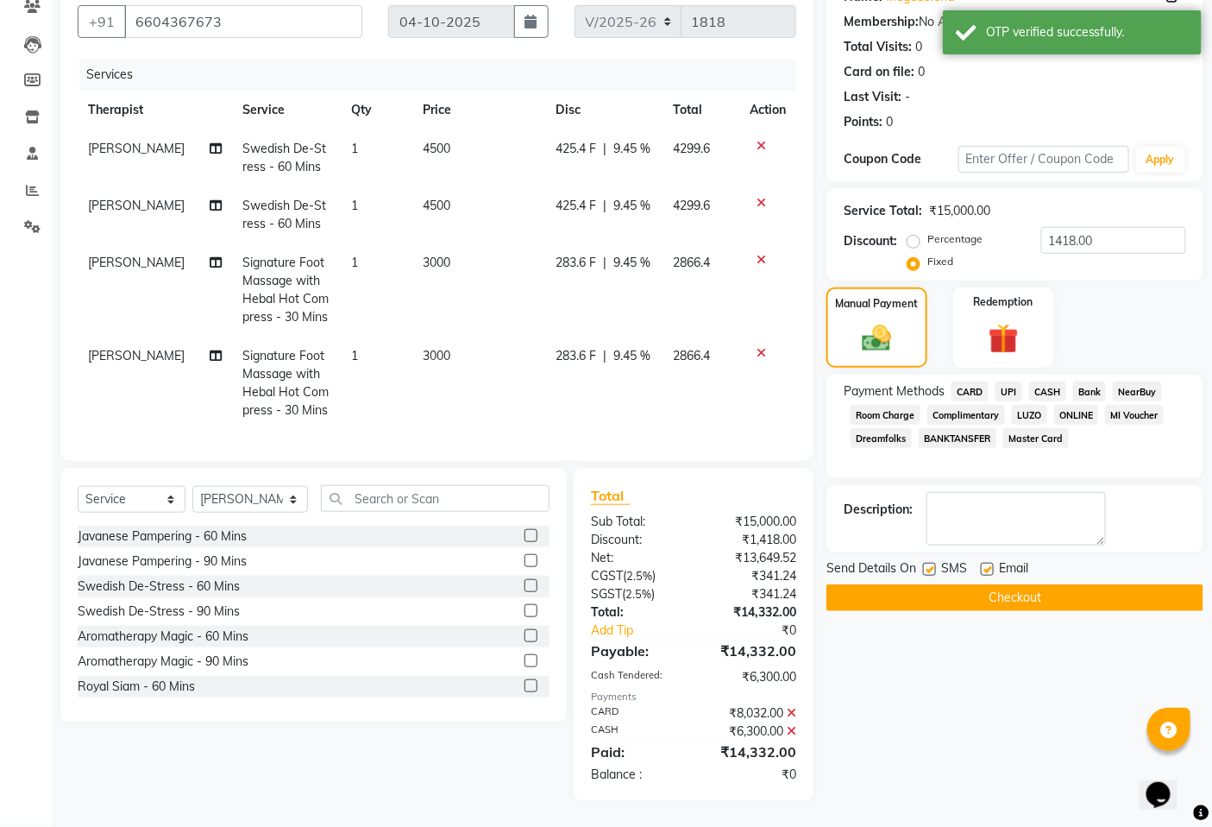
click at [1024, 588] on button "Checkout" at bounding box center [1015, 597] width 377 height 27
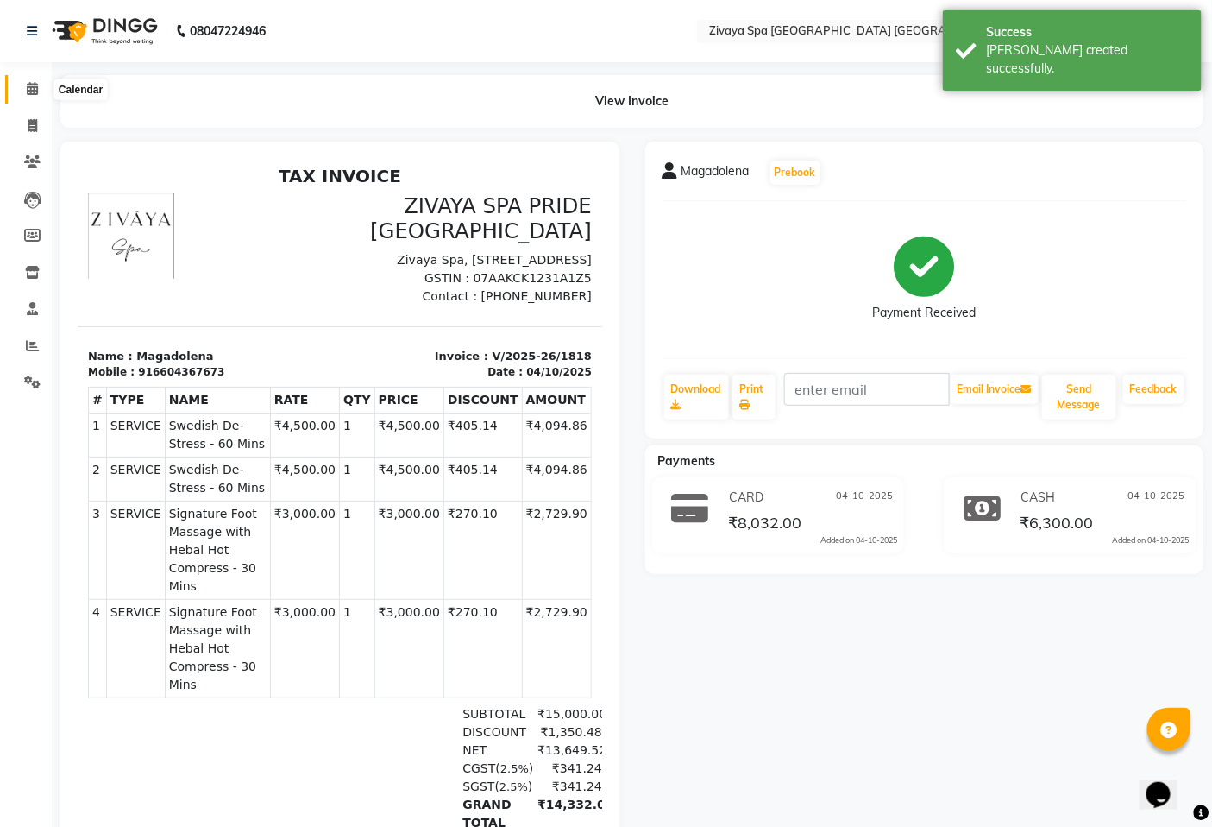
click at [30, 87] on icon at bounding box center [32, 88] width 11 height 13
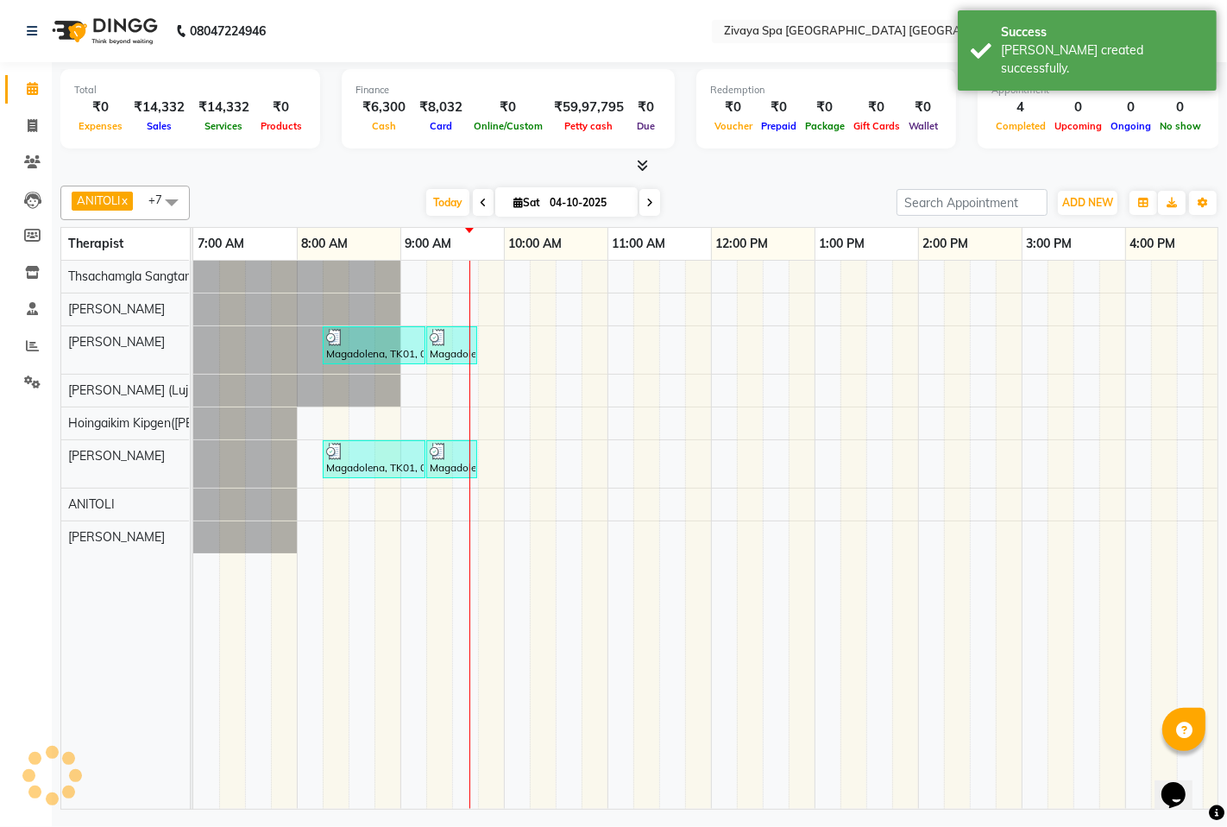
scroll to position [0, 208]
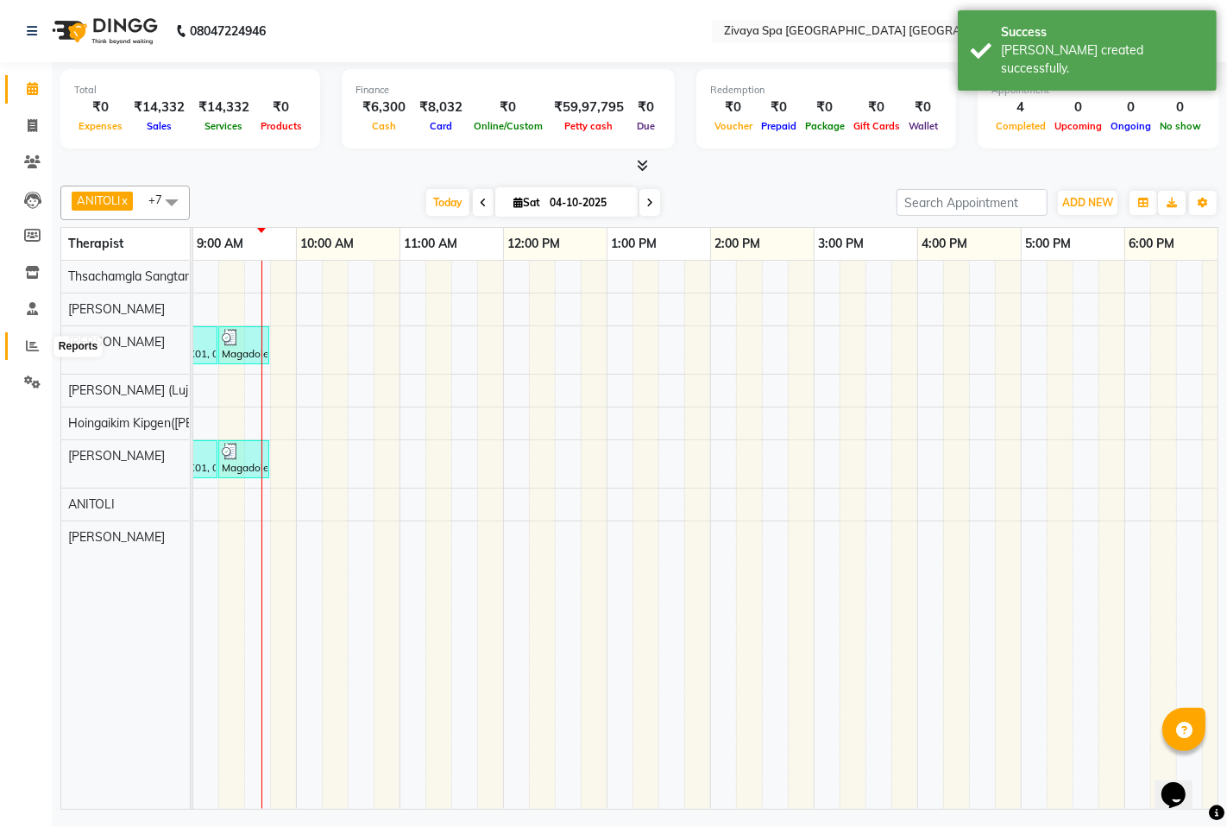
click at [26, 346] on icon at bounding box center [32, 345] width 13 height 13
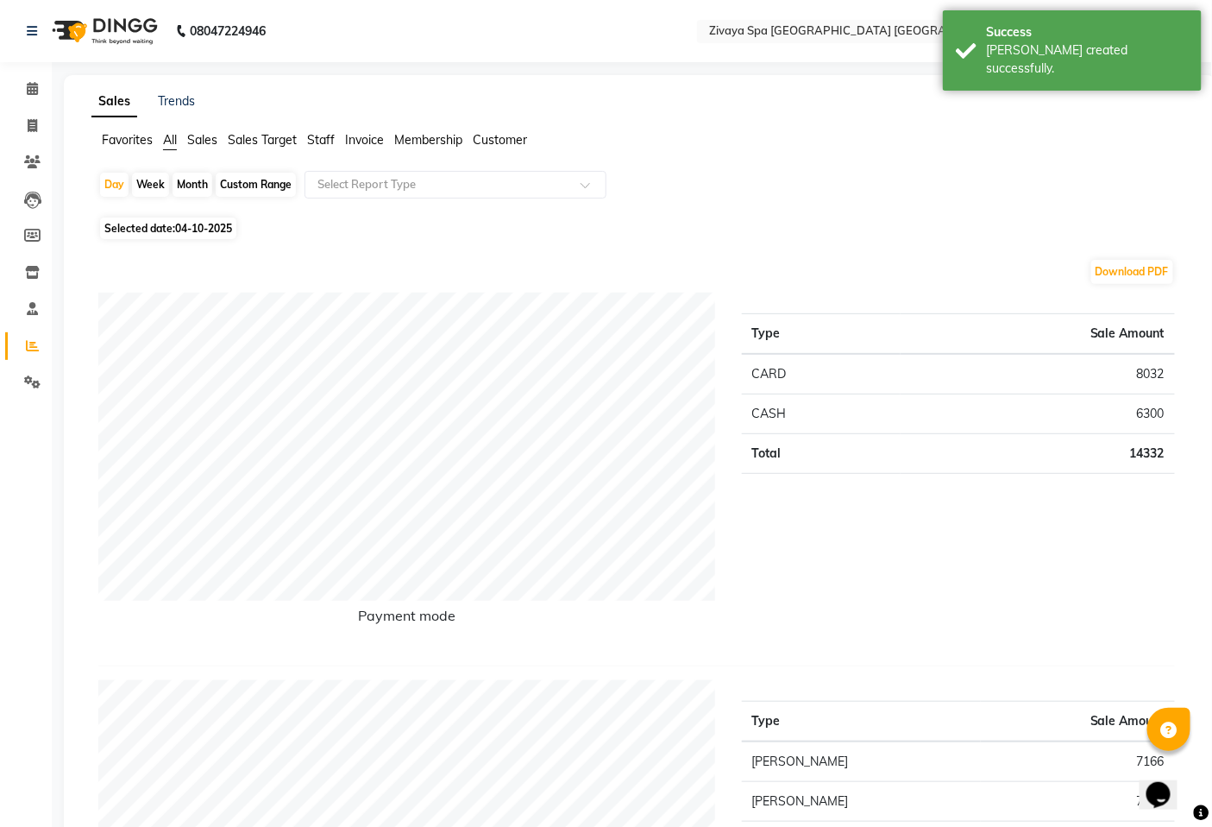
click at [263, 143] on span "Sales Target" at bounding box center [262, 140] width 69 height 16
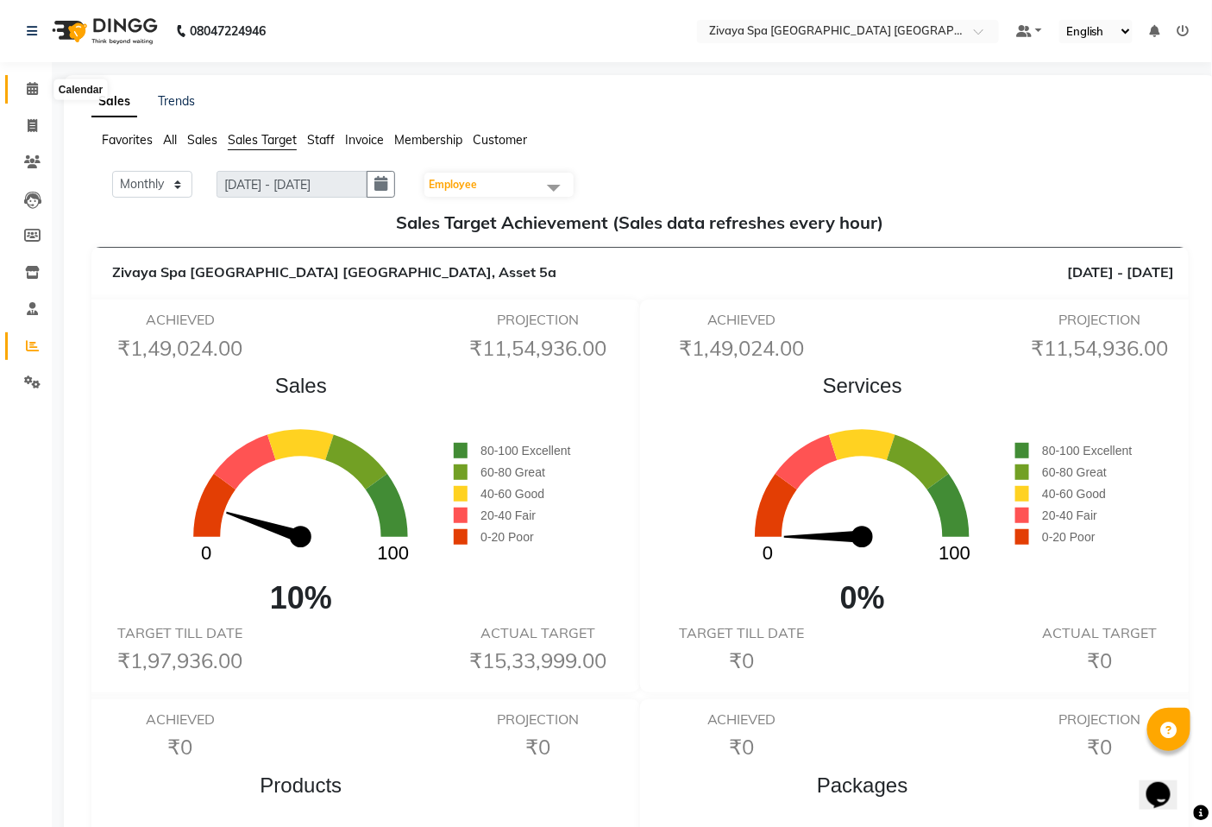
click at [33, 93] on icon at bounding box center [32, 88] width 11 height 13
